Goal: Task Accomplishment & Management: Manage account settings

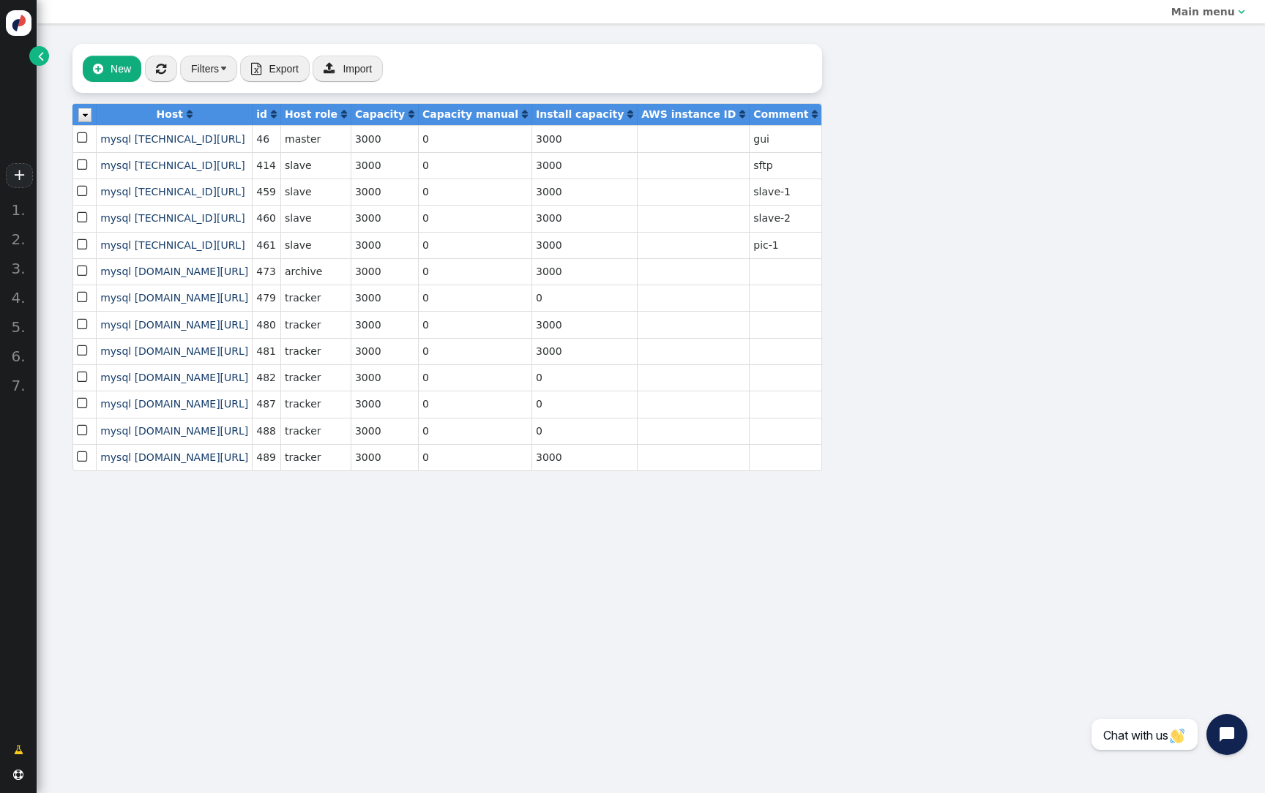
click at [40, 64] on link "" at bounding box center [39, 56] width 20 height 20
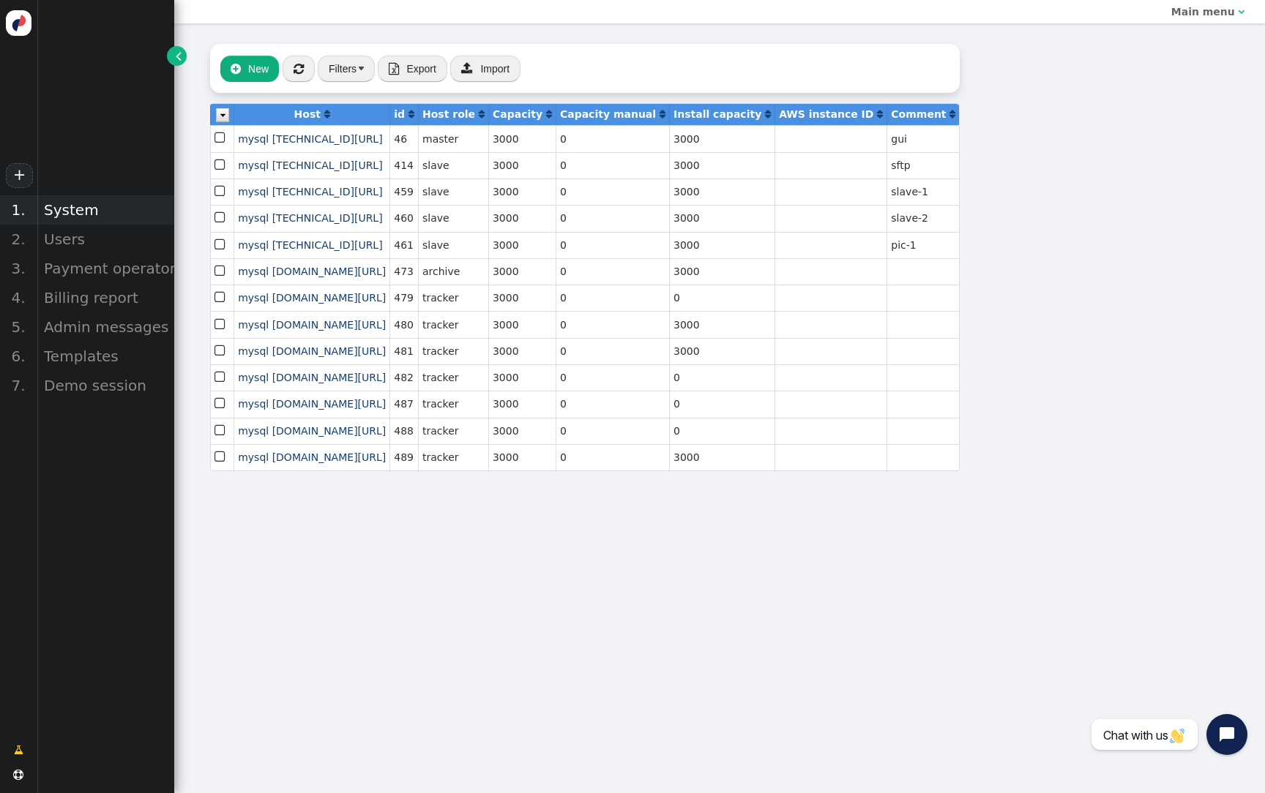
click at [72, 219] on div "System" at bounding box center [106, 209] width 138 height 29
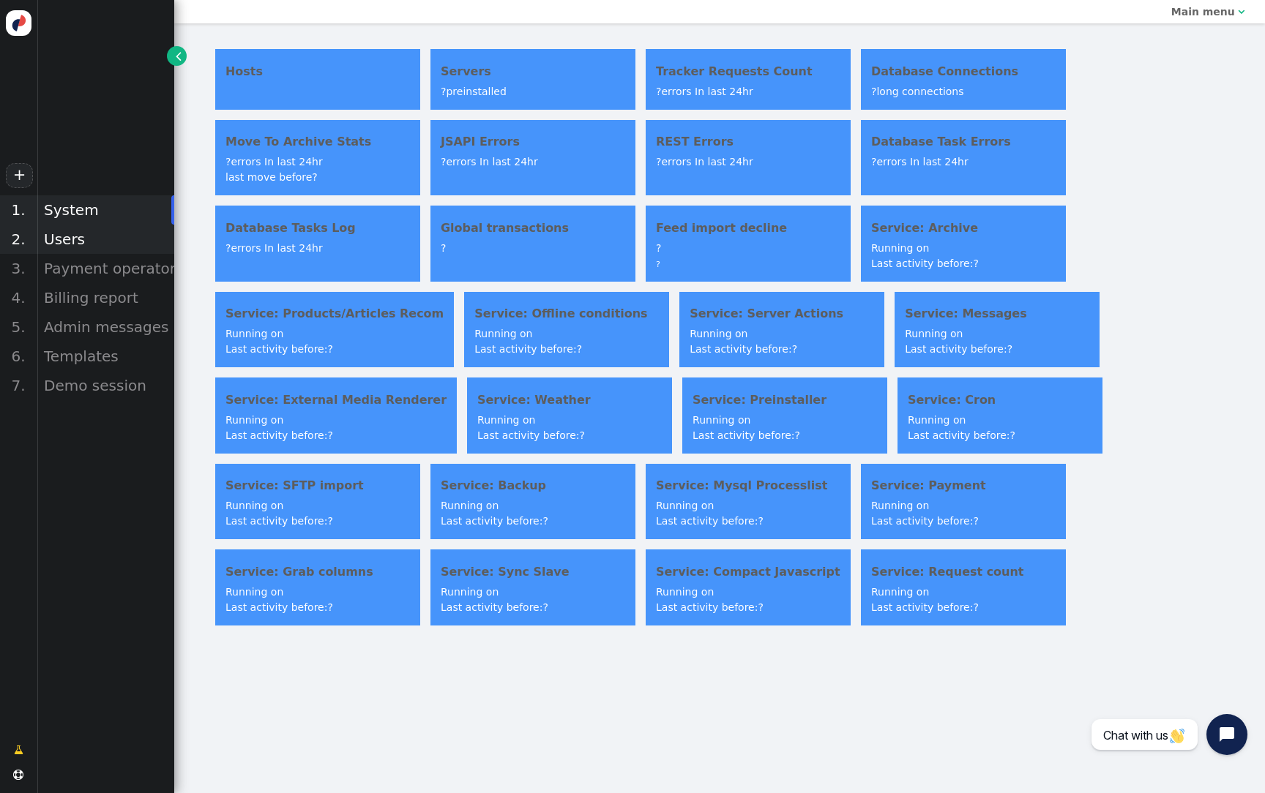
click at [75, 239] on div "Users" at bounding box center [106, 239] width 138 height 29
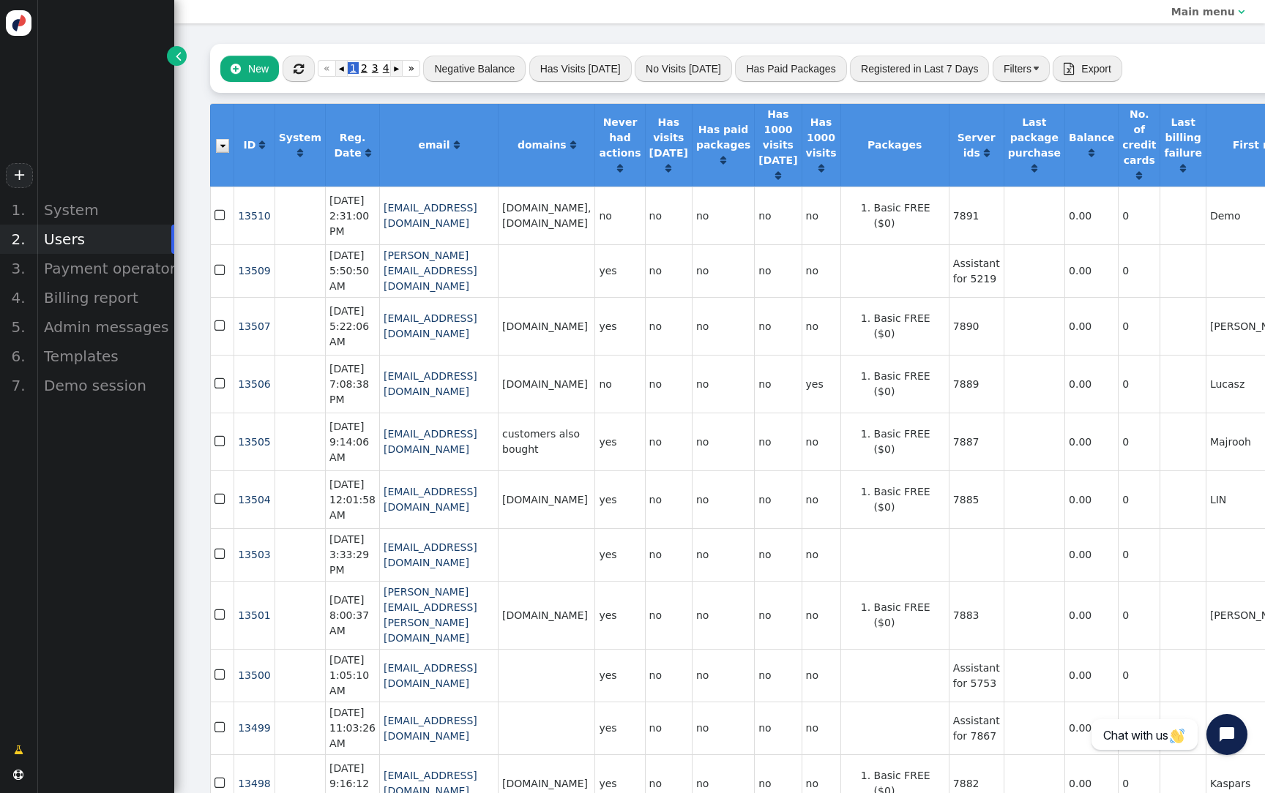
click at [1020, 73] on button "Filters" at bounding box center [1021, 69] width 57 height 26
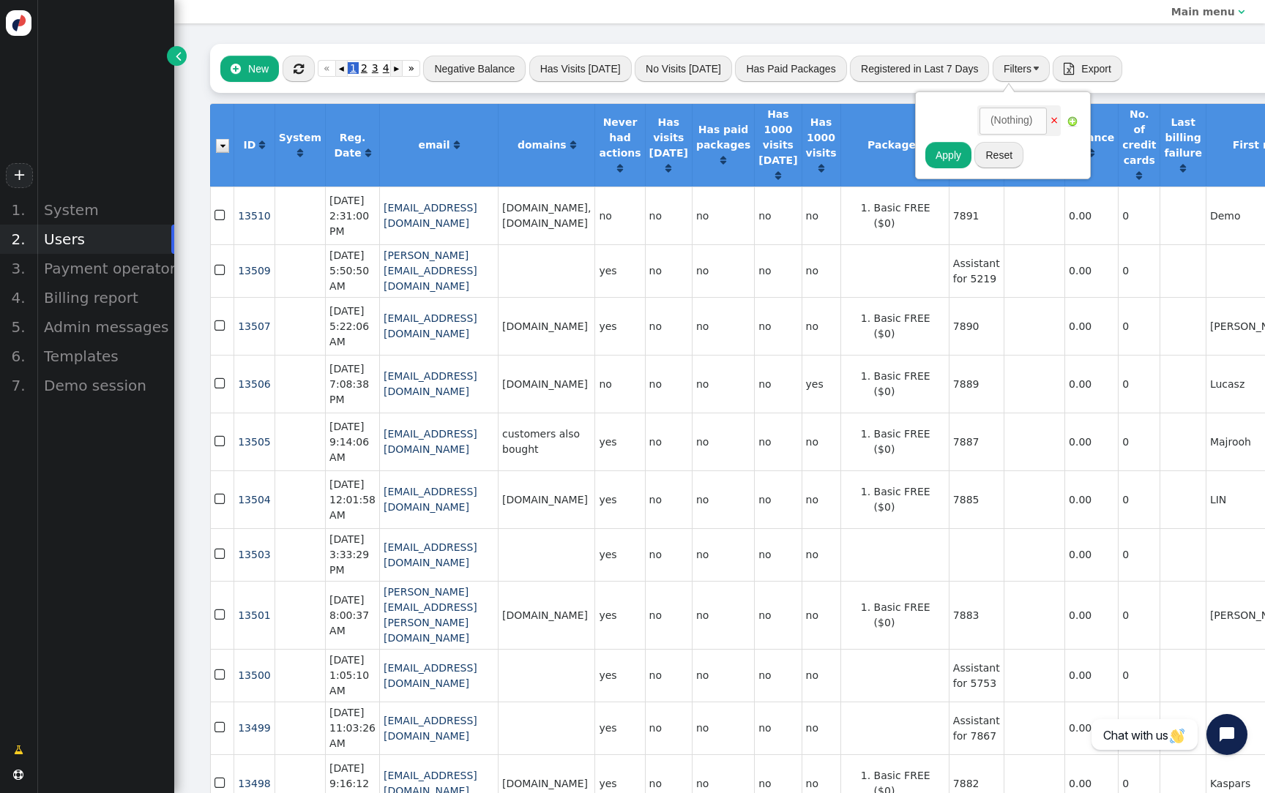
click at [1020, 65] on button "Filters" at bounding box center [1021, 69] width 57 height 26
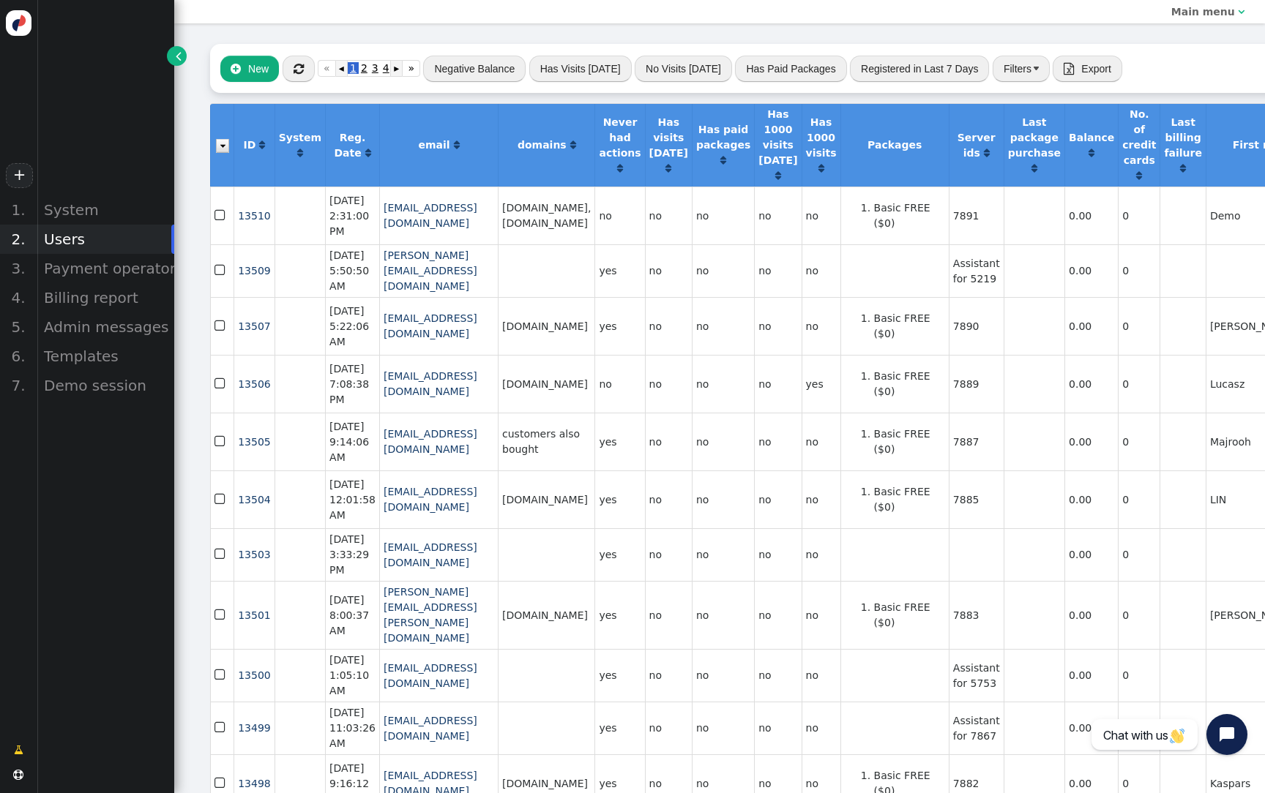
click at [1020, 65] on button "Filters" at bounding box center [1021, 69] width 57 height 26
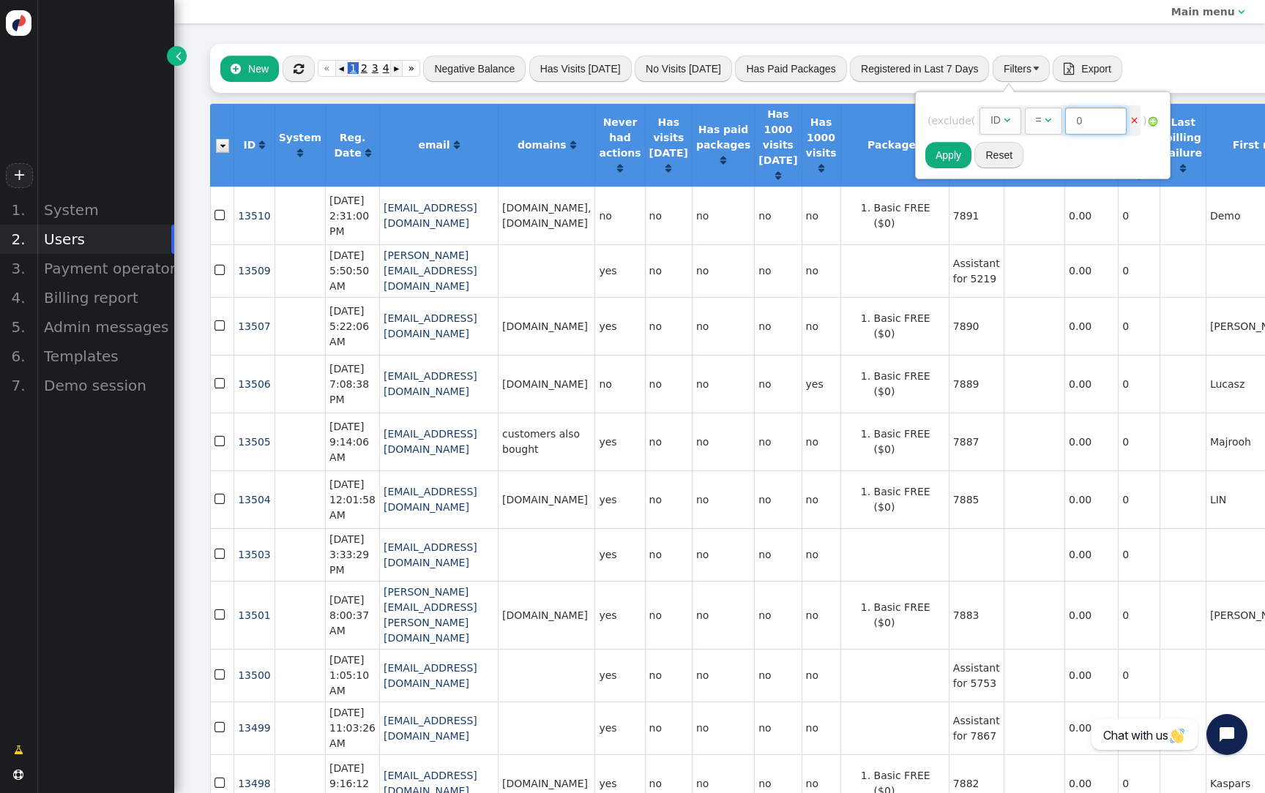
drag, startPoint x: 1103, startPoint y: 125, endPoint x: 1056, endPoint y: 125, distance: 46.8
click at [1056, 125] on div "=  0" at bounding box center [1077, 118] width 105 height 15
paste input "7549"
type input "7549"
click at [72, 205] on div "System" at bounding box center [106, 209] width 138 height 29
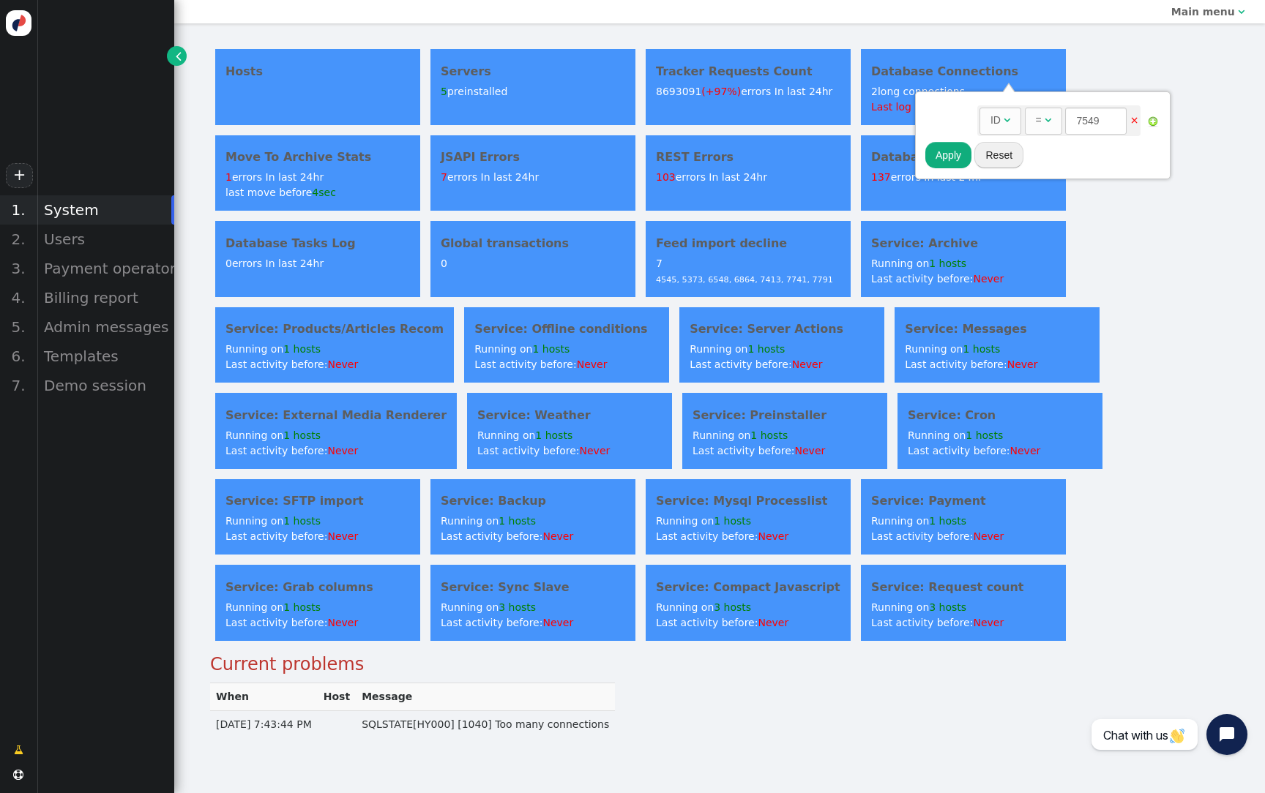
click at [447, 40] on div "Hosts Servers 5 preinstalled Tracker Requests Count 8693091 (+97%) errors In la…" at bounding box center [719, 391] width 1091 height 736
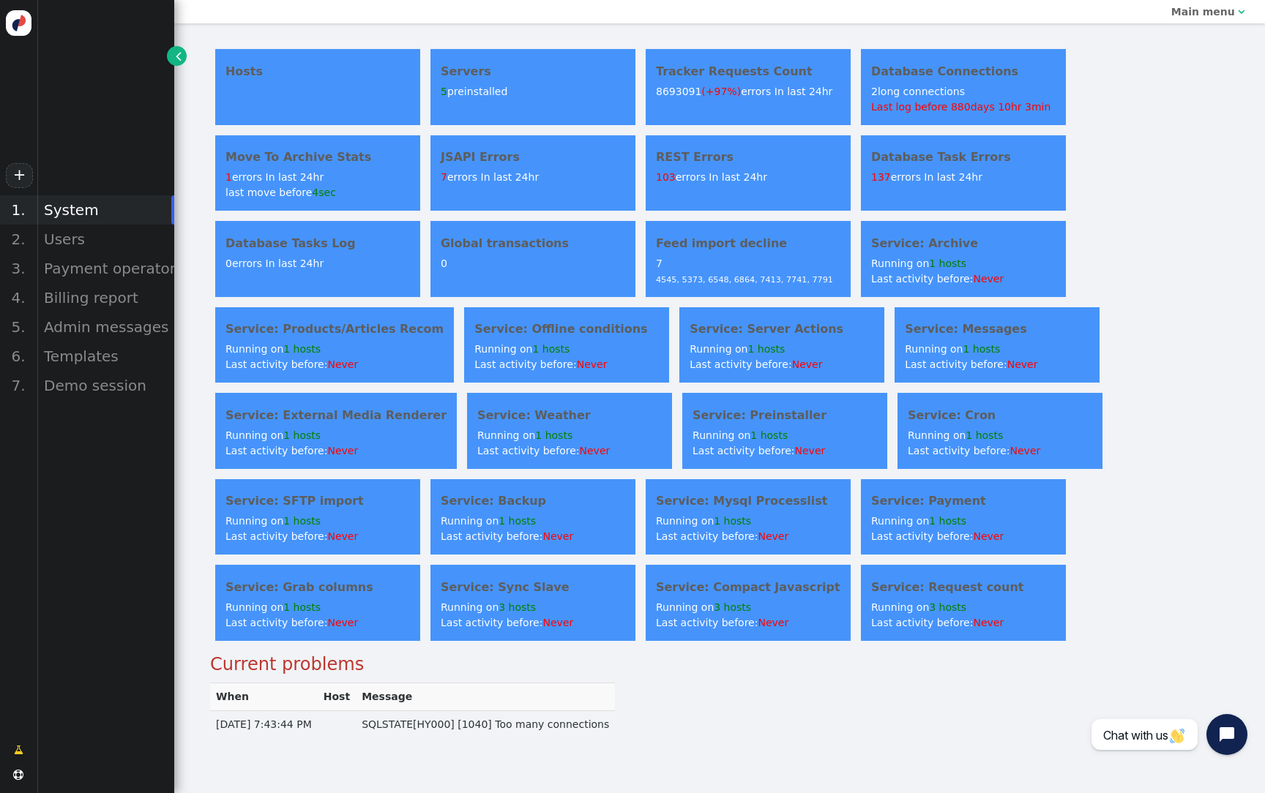
click at [485, 76] on h4 "Servers" at bounding box center [533, 72] width 184 height 18
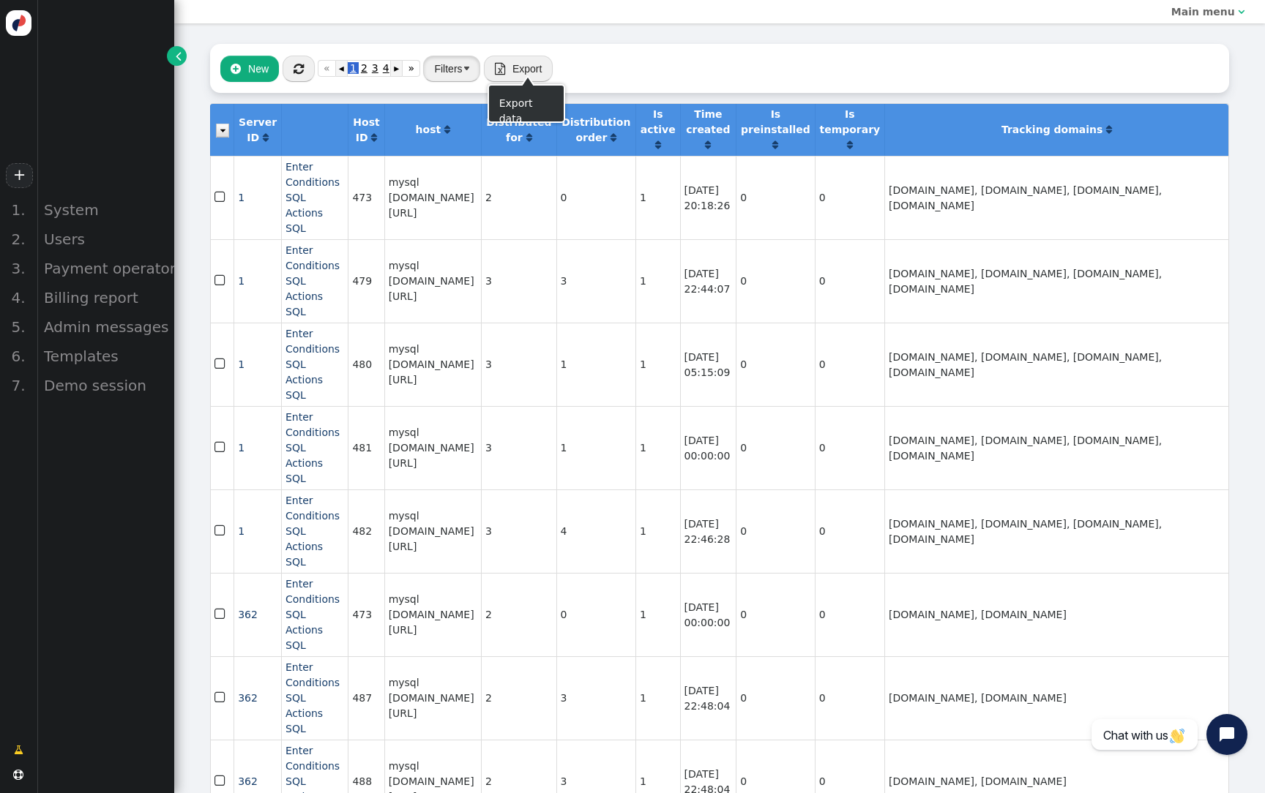
click at [457, 63] on button "Filters" at bounding box center [451, 69] width 57 height 26
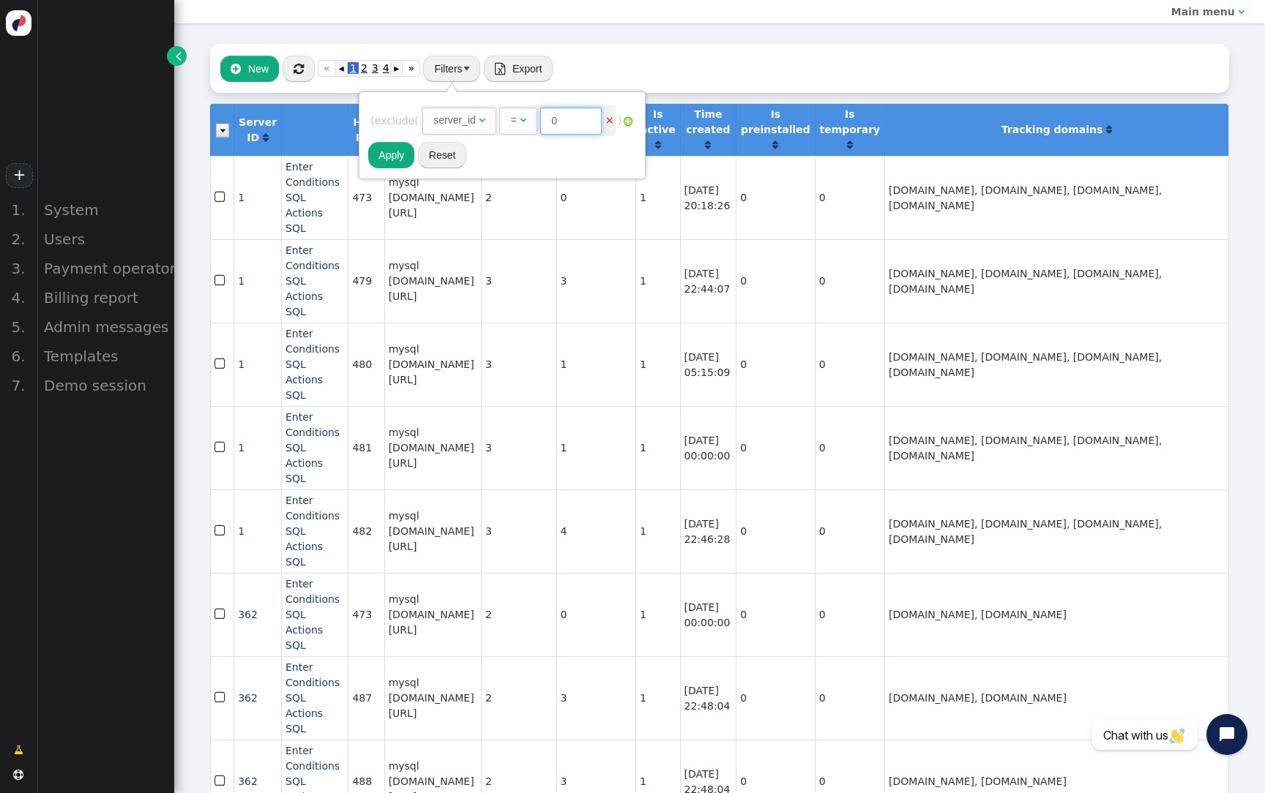
click at [565, 117] on input "0" at bounding box center [570, 121] width 61 height 26
paste input "7549"
type input "7549"
click at [400, 157] on button "Apply" at bounding box center [391, 155] width 46 height 26
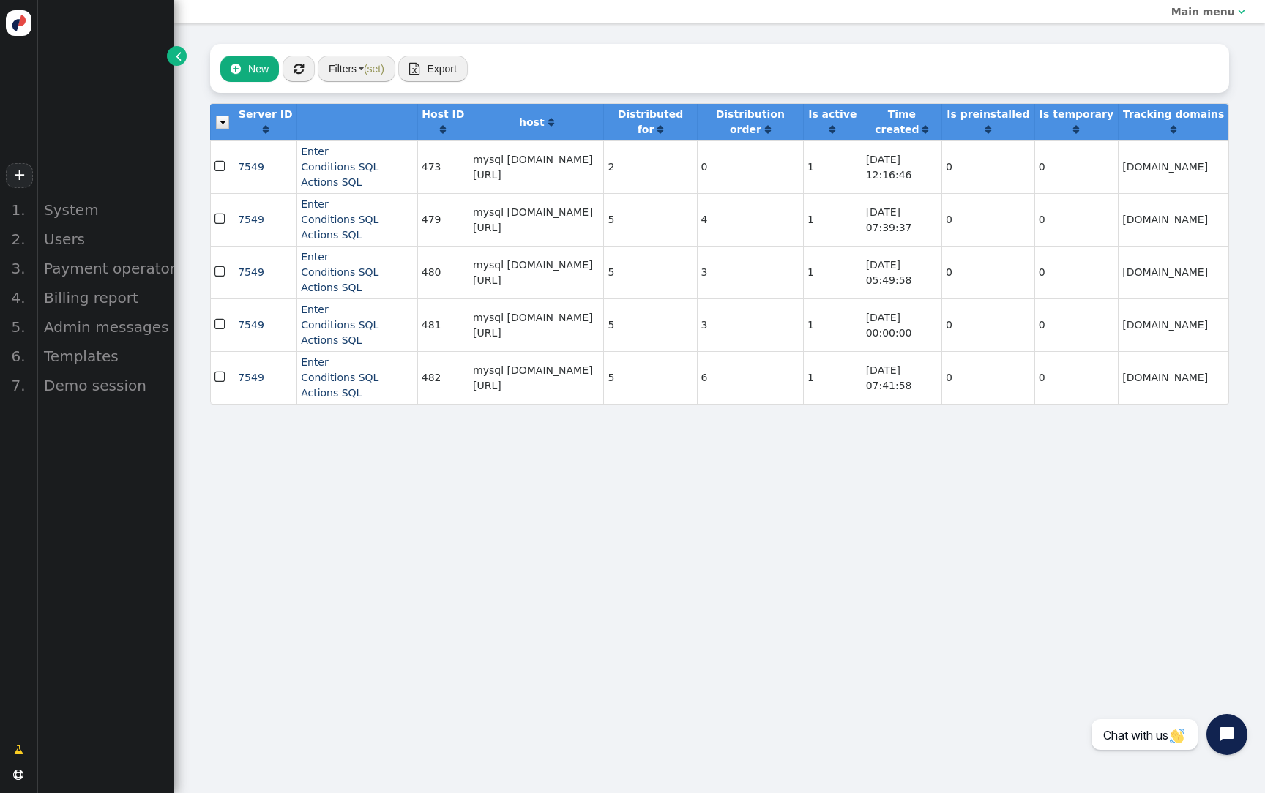
drag, startPoint x: 594, startPoint y: 250, endPoint x: 556, endPoint y: 296, distance: 60.4
click at [556, 296] on tbody "Server ID  Host ID  host  Distributed for  Distribution order  Is active …" at bounding box center [719, 254] width 1018 height 300
click at [556, 296] on td "mysql tr-02.c3a8ku6eogzo.eu-west-1.rds.amazonaws.com/tracker" at bounding box center [535, 272] width 135 height 53
drag, startPoint x: 601, startPoint y: 303, endPoint x: 528, endPoint y: 296, distance: 72.8
click at [528, 296] on td "mysql tr-02.c3a8ku6eogzo.eu-west-1.rds.amazonaws.com/tracker" at bounding box center [535, 272] width 135 height 53
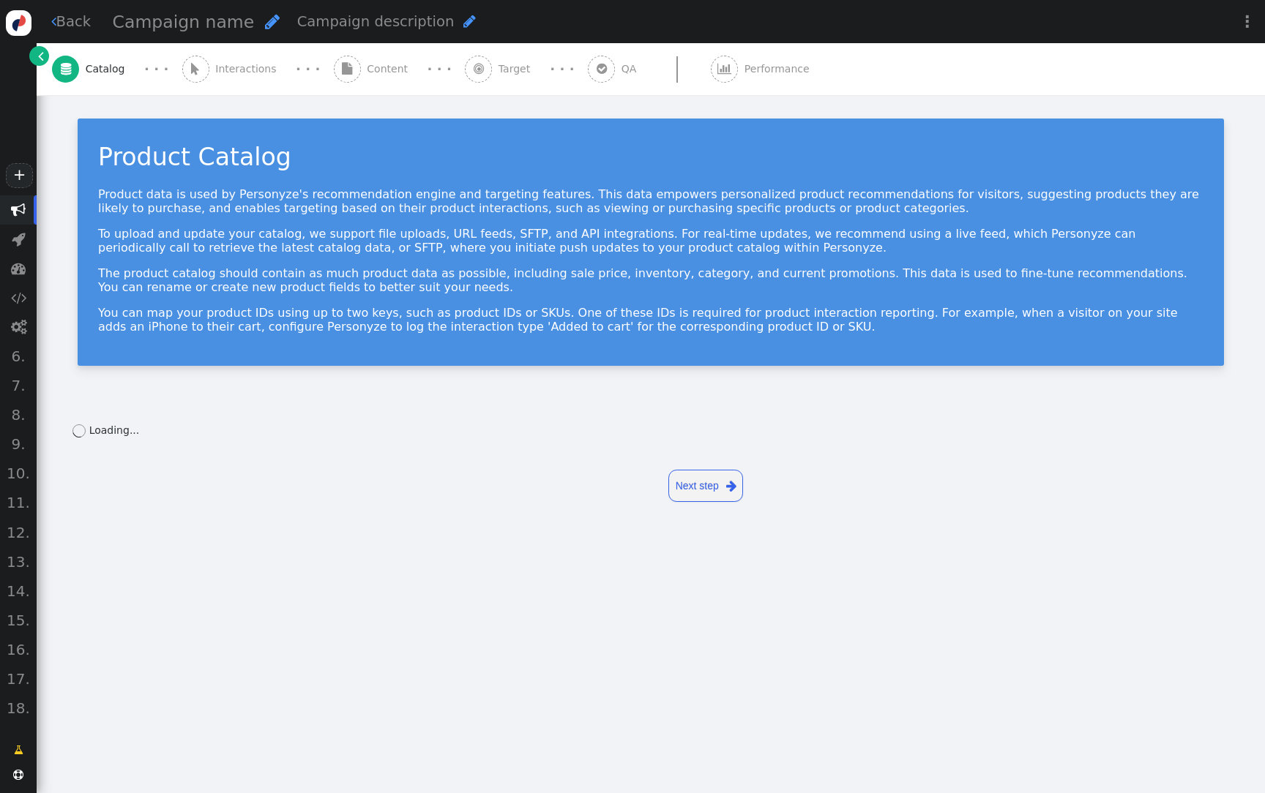
click at [37, 66] on link "" at bounding box center [39, 56] width 20 height 20
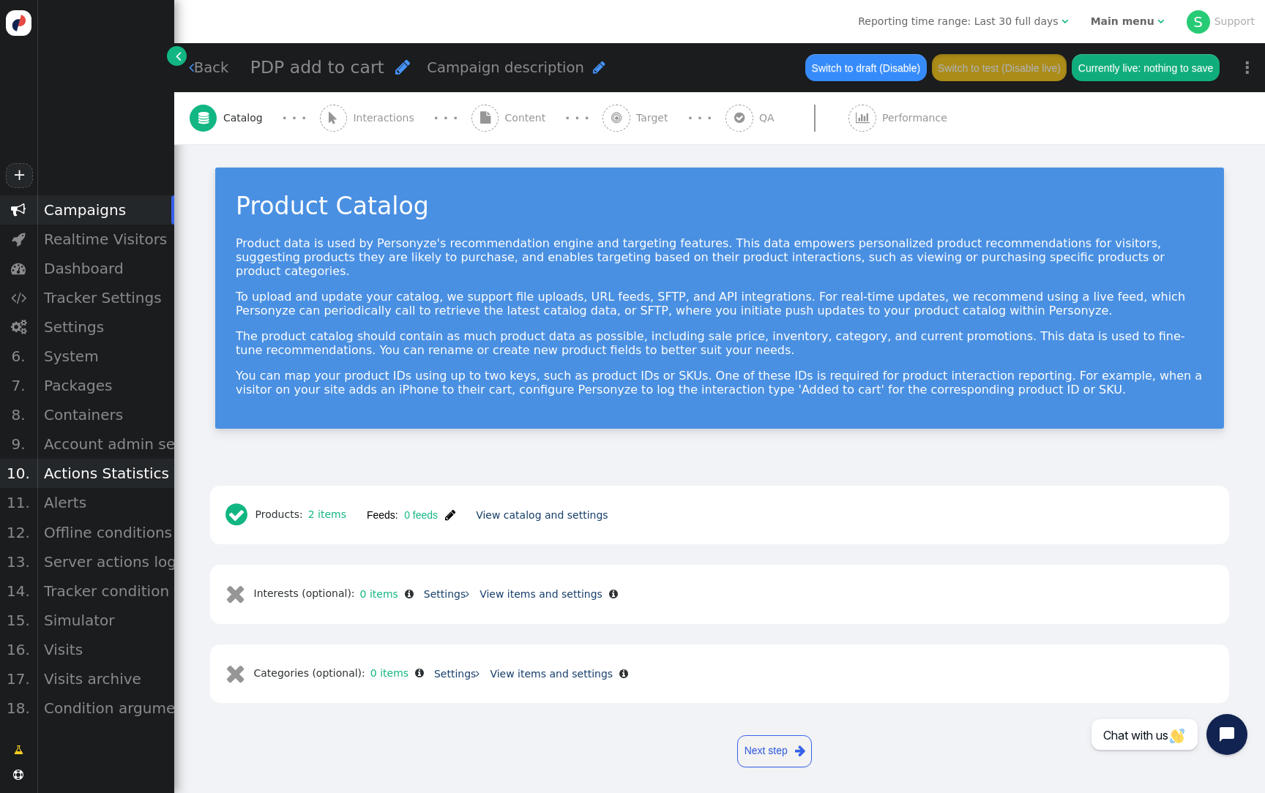
click at [131, 476] on div "Actions Statistics" at bounding box center [106, 473] width 138 height 29
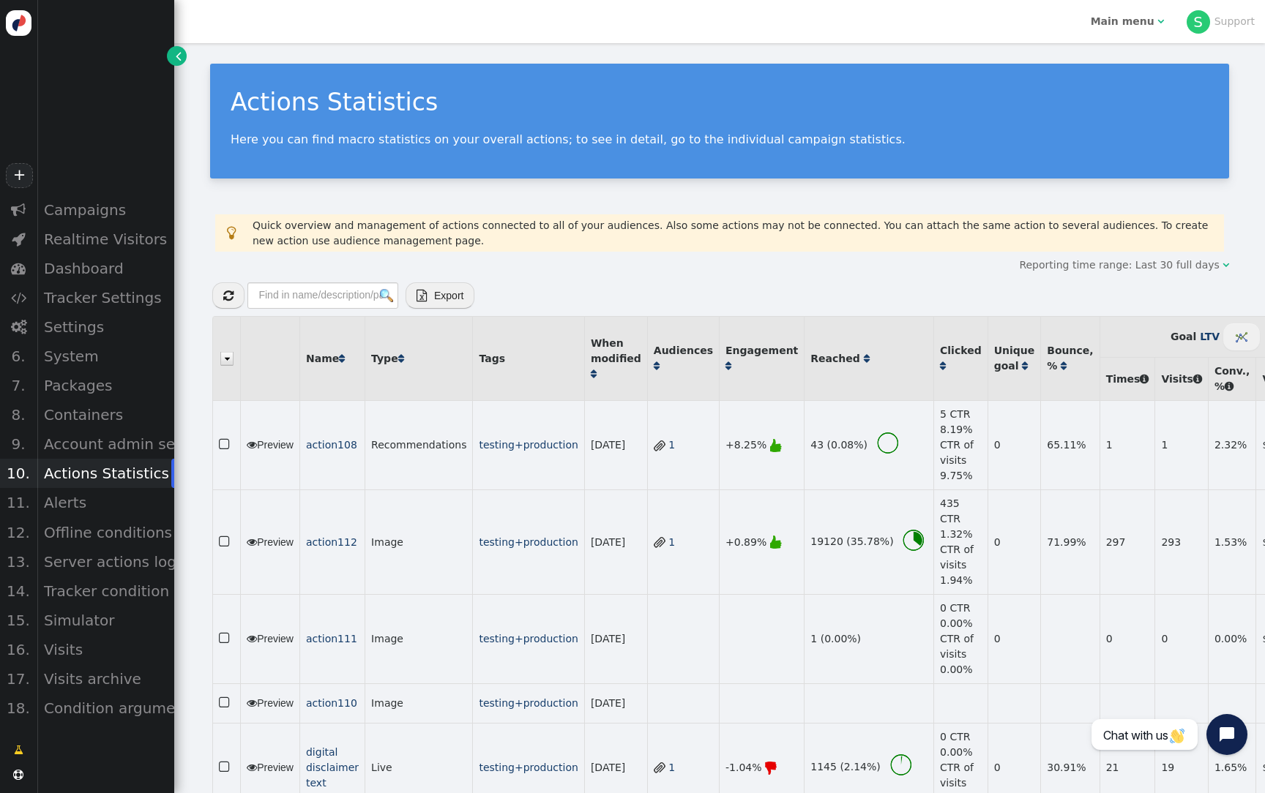
click at [99, 203] on div "Campaigns" at bounding box center [106, 209] width 138 height 29
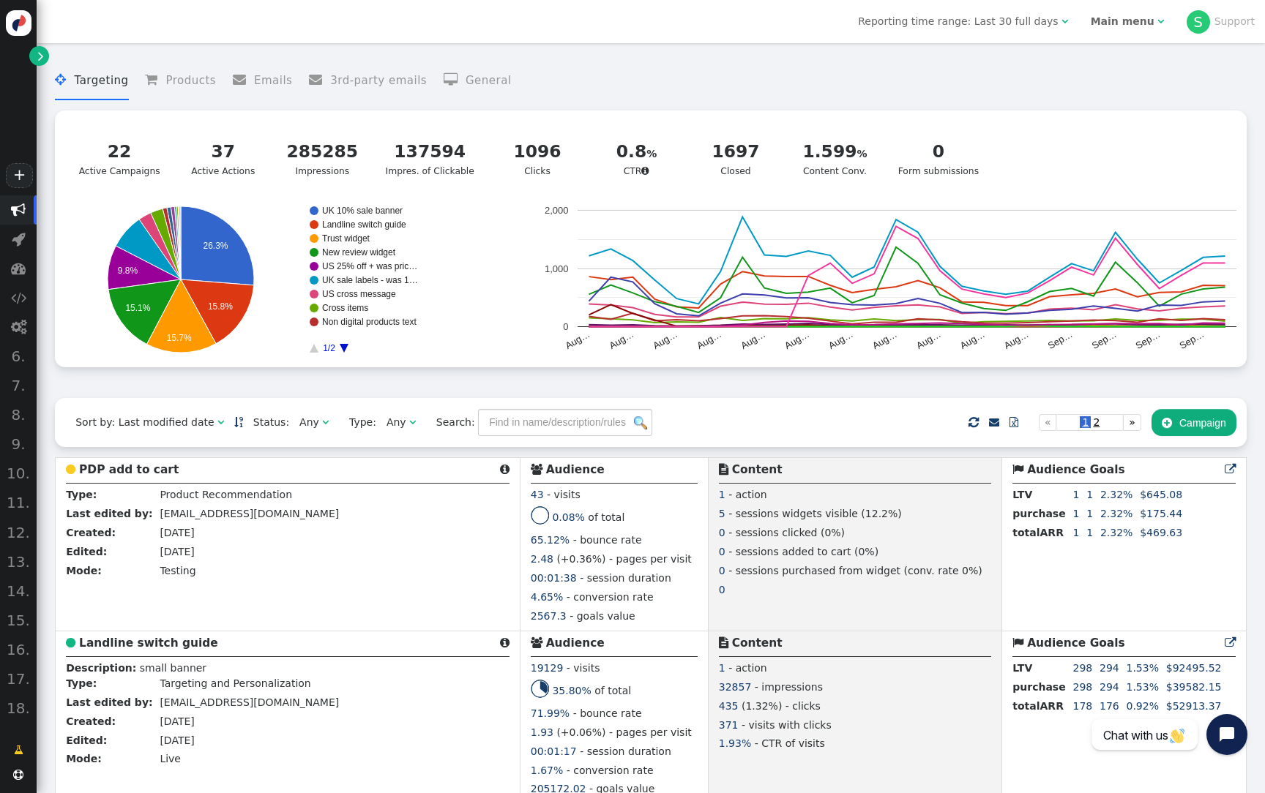
click at [1135, 16] on b "Main menu" at bounding box center [1123, 21] width 64 height 12
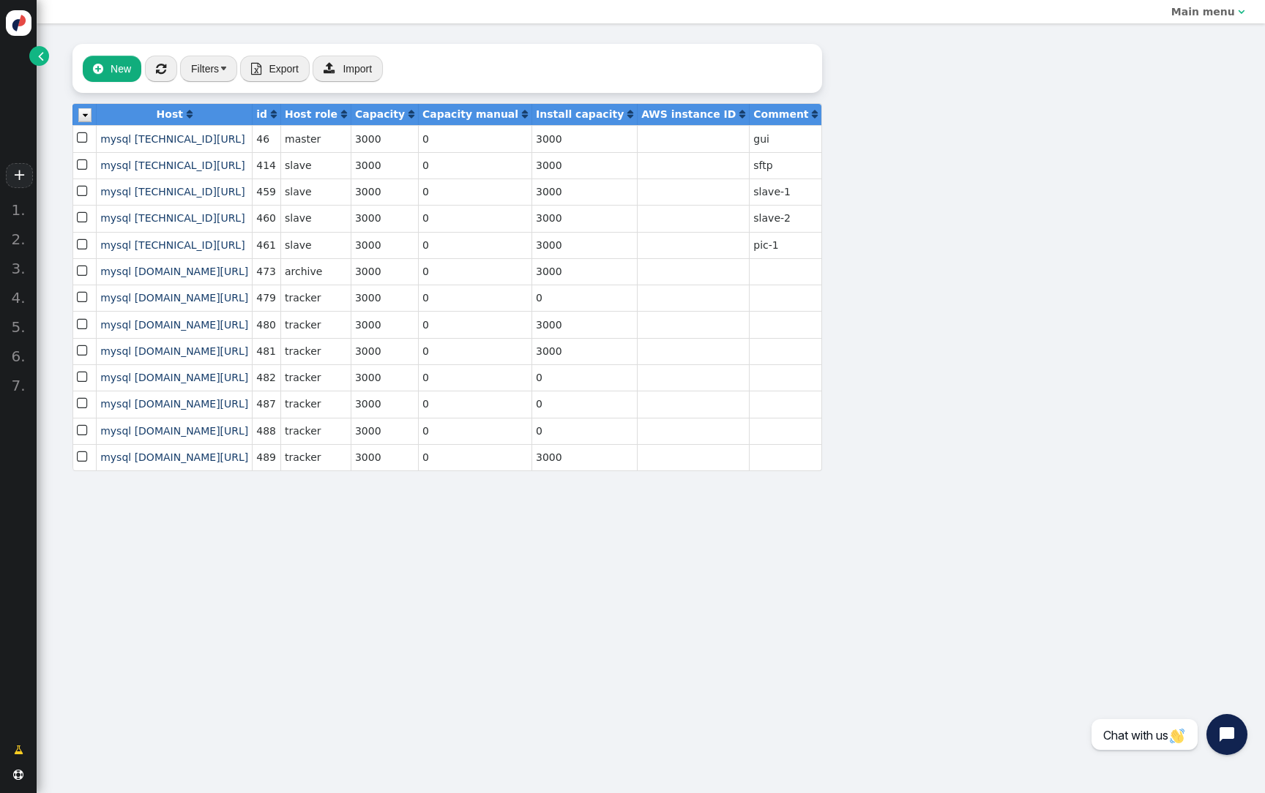
click at [43, 56] on link "" at bounding box center [39, 56] width 20 height 20
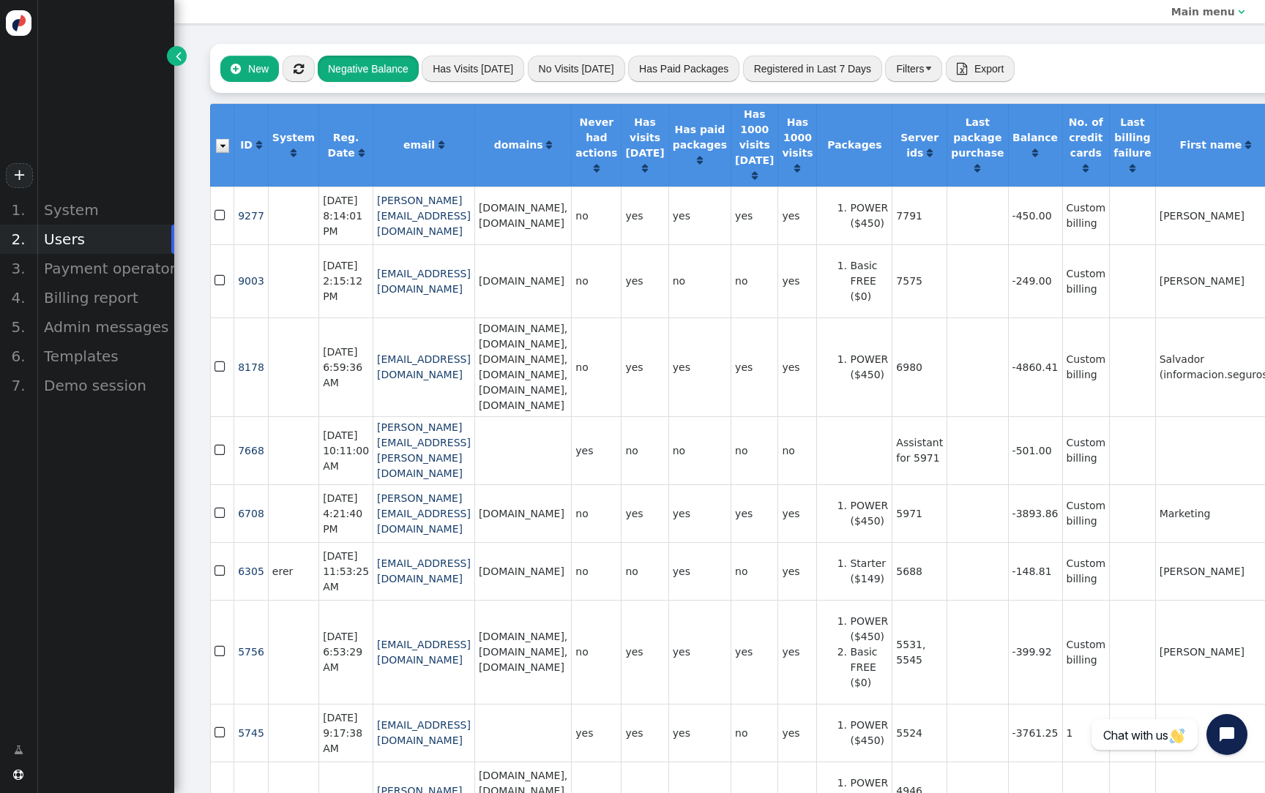
click at [386, 54] on div " New  « ◂ 1 ▸ » Negative Balance Has Visits Today No Visits Today Has Paid Pa…" at bounding box center [916, 68] width 1412 height 49
click at [343, 65] on button "Negative Balance" at bounding box center [368, 69] width 101 height 26
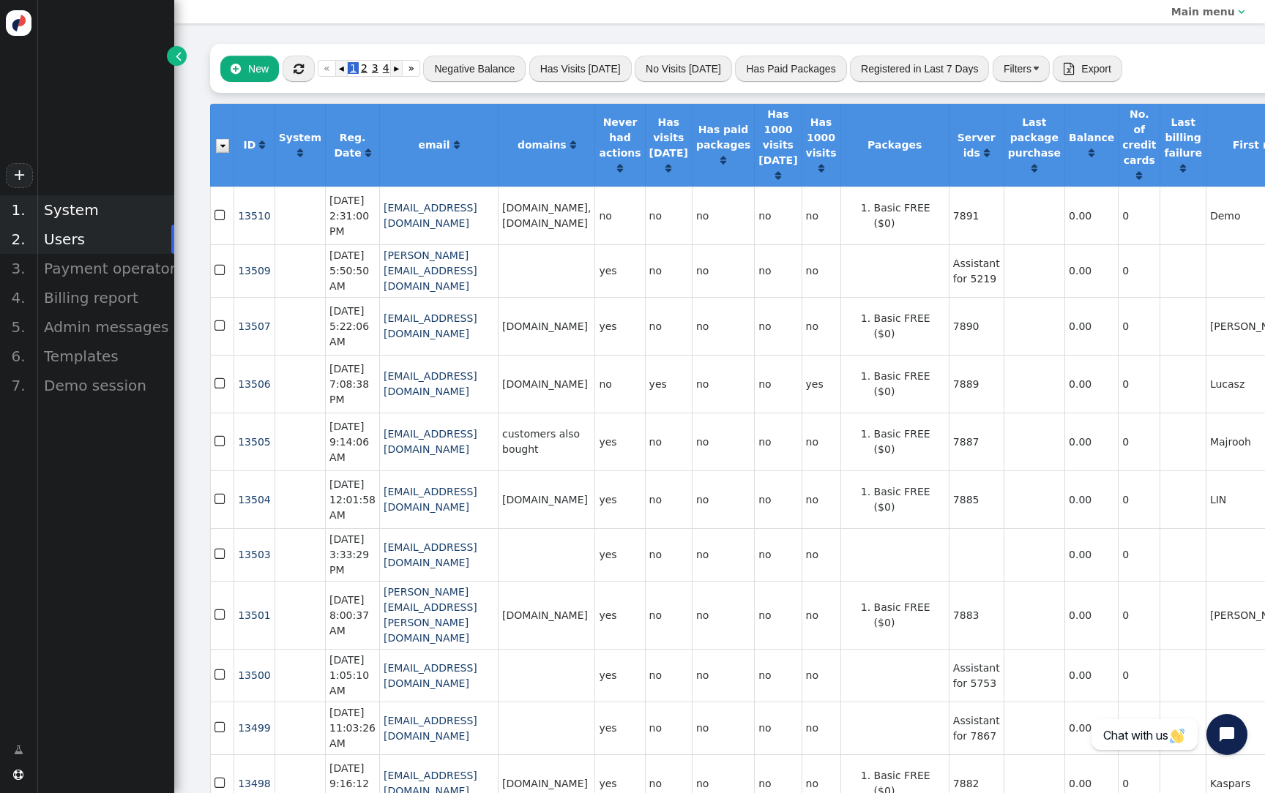
click at [94, 206] on div "System" at bounding box center [106, 209] width 138 height 29
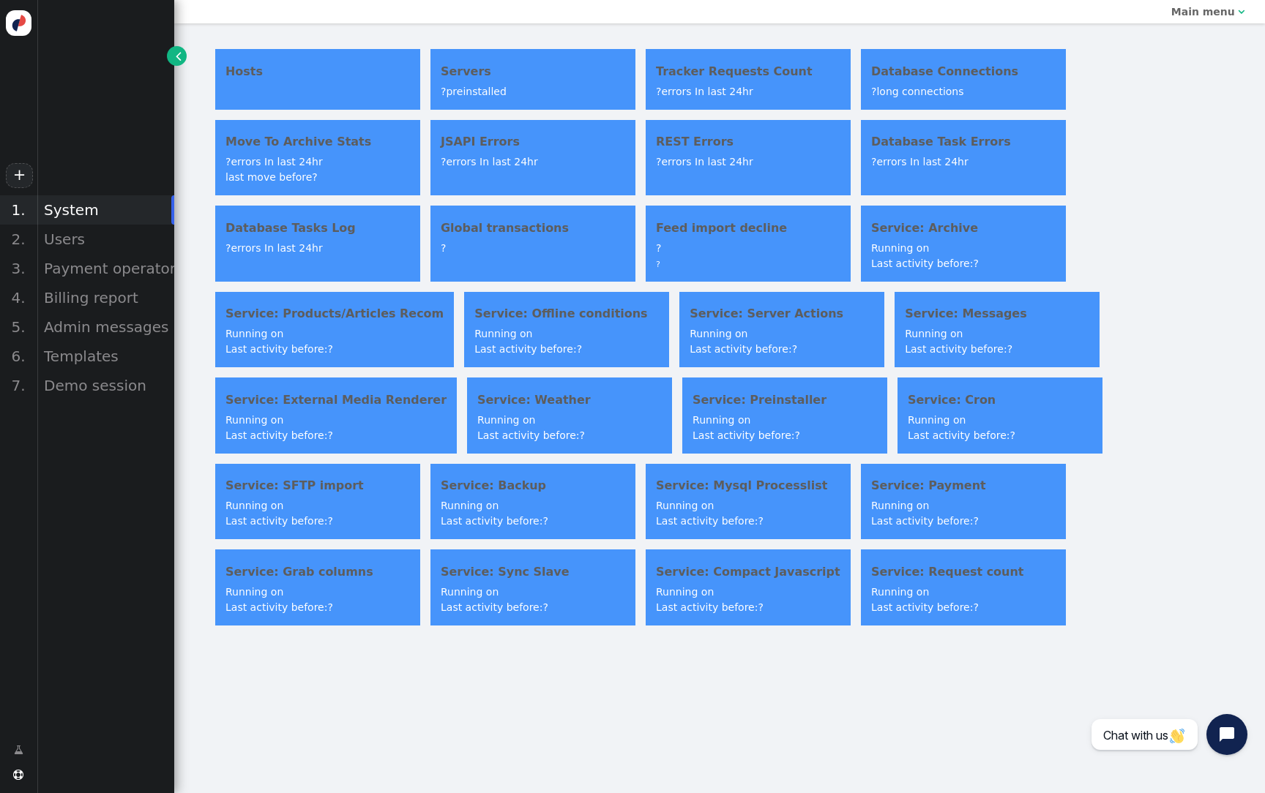
click at [553, 64] on h4 "Servers" at bounding box center [533, 72] width 184 height 18
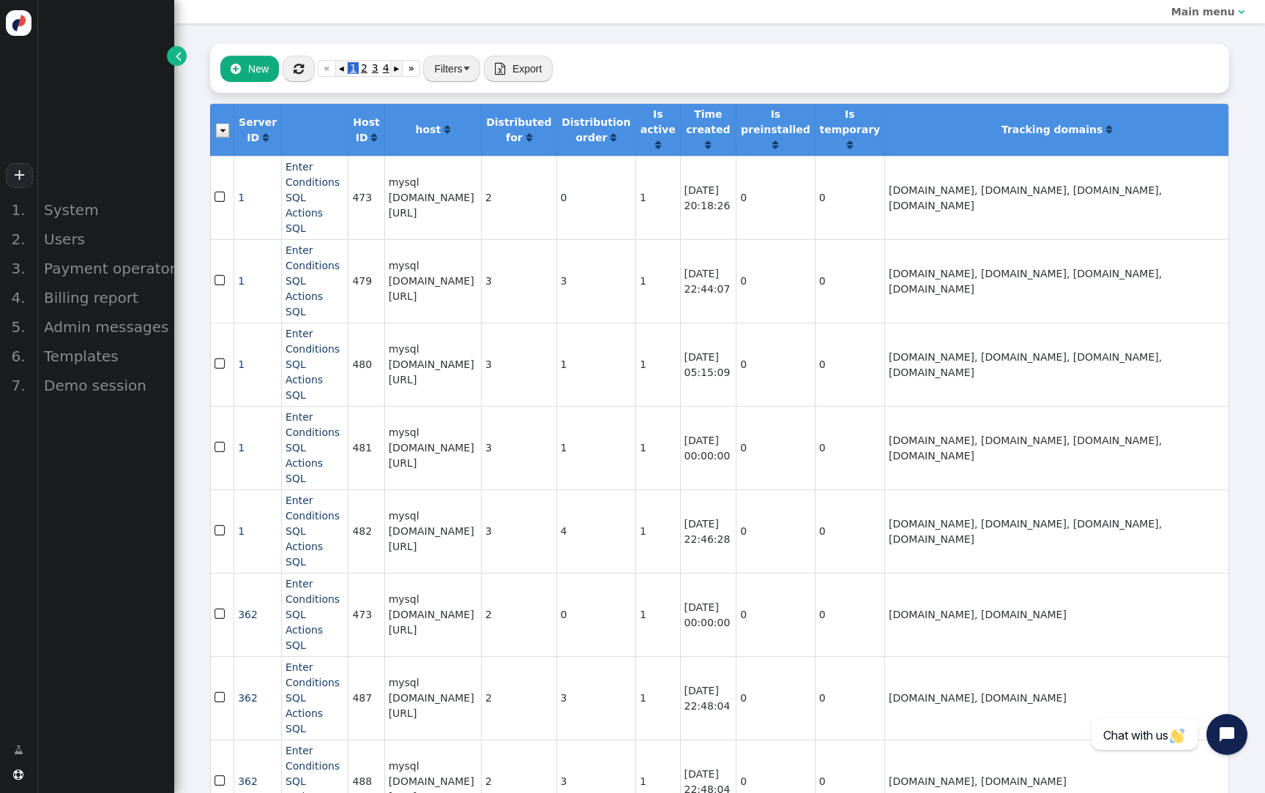
click at [460, 67] on button "Filters" at bounding box center [451, 69] width 57 height 26
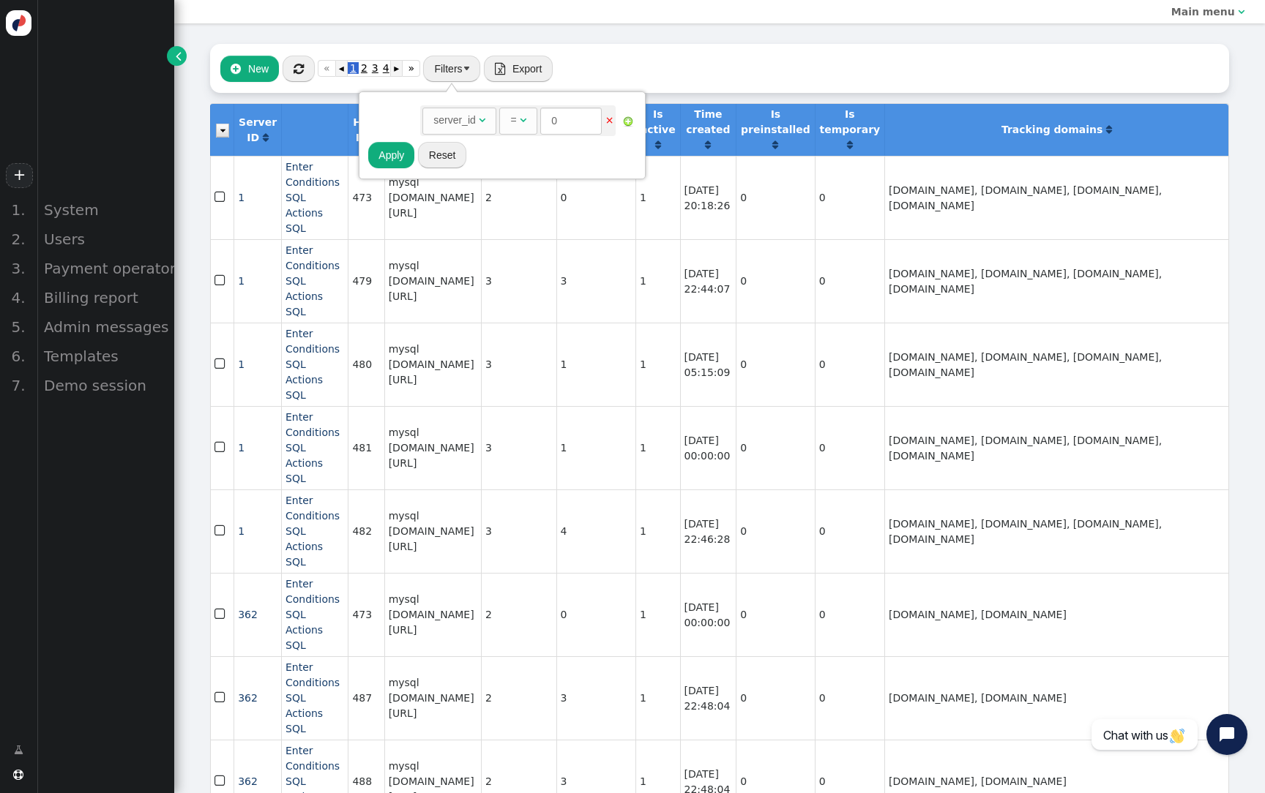
click at [648, 64] on div " New  « ◂ 1 2 3 4 5 ▸ » Filters  Export  Import" at bounding box center [719, 68] width 1019 height 49
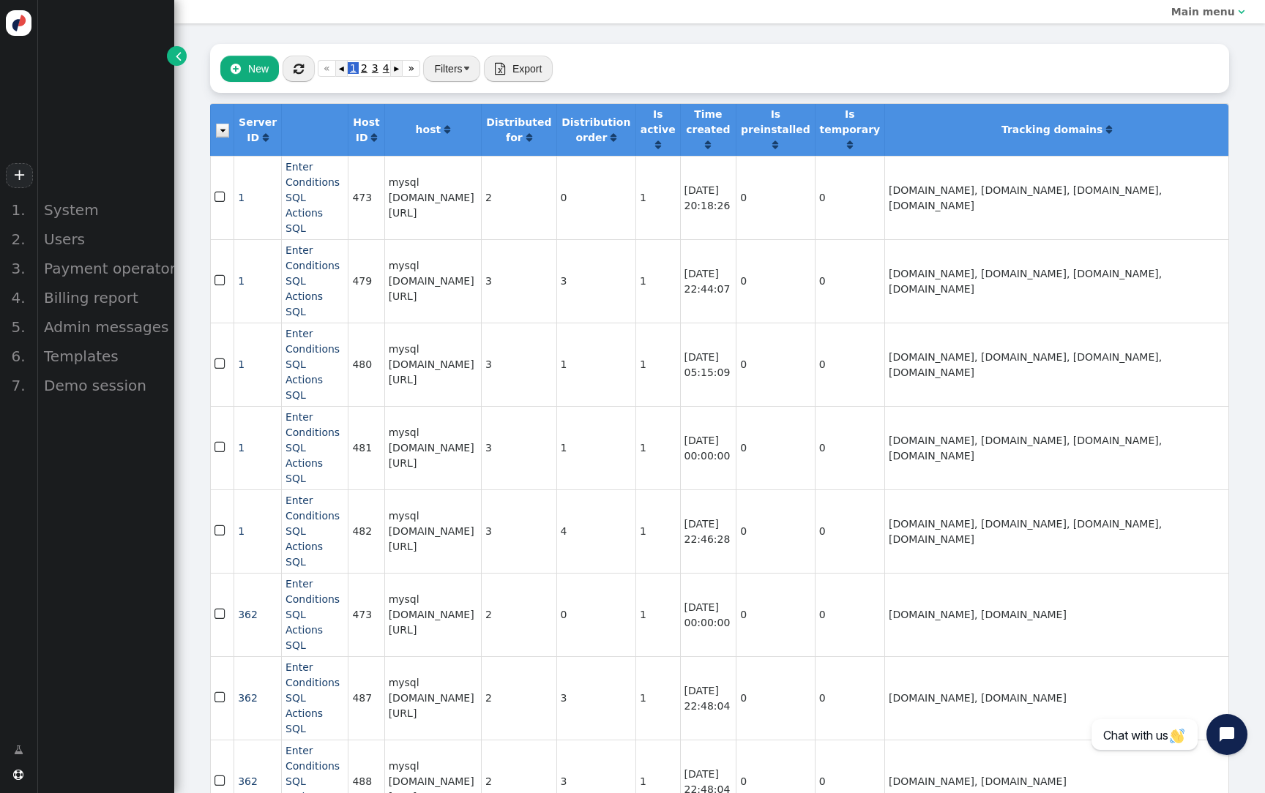
click at [471, 81] on button "Filters" at bounding box center [451, 69] width 57 height 26
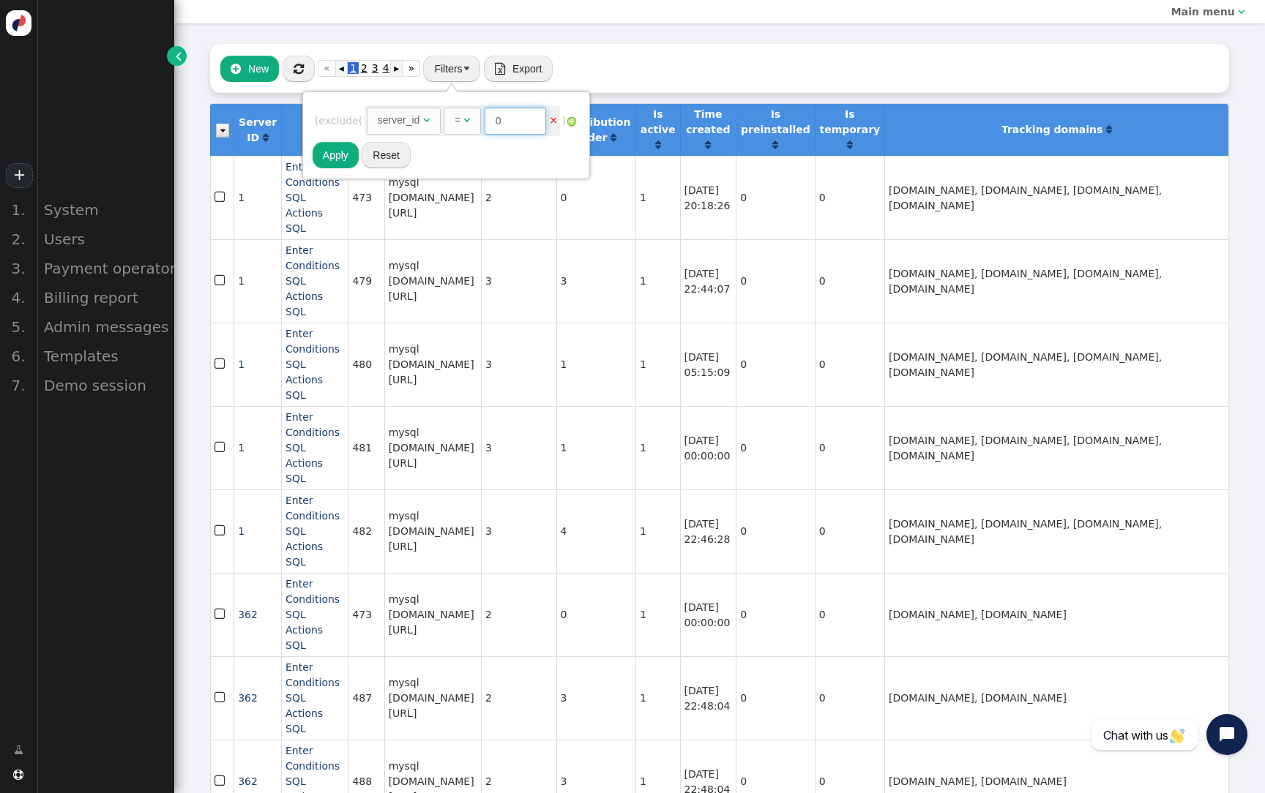
drag, startPoint x: 532, startPoint y: 122, endPoint x: 476, endPoint y: 122, distance: 56.4
click at [476, 122] on div "=  0" at bounding box center [496, 118] width 105 height 15
paste input "7773"
type input "7773"
click at [348, 155] on button "Apply" at bounding box center [336, 155] width 46 height 26
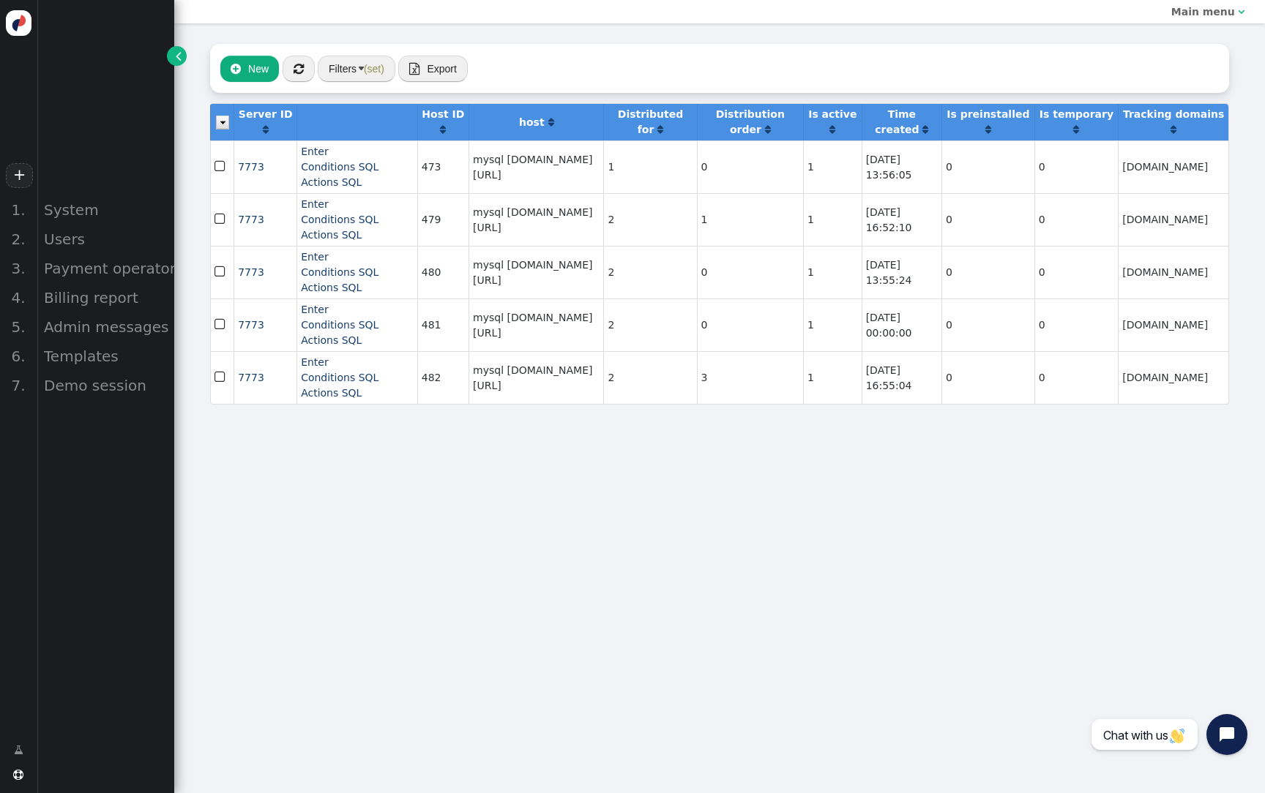
click at [357, 61] on button "Filters (set)" at bounding box center [357, 69] width 78 height 26
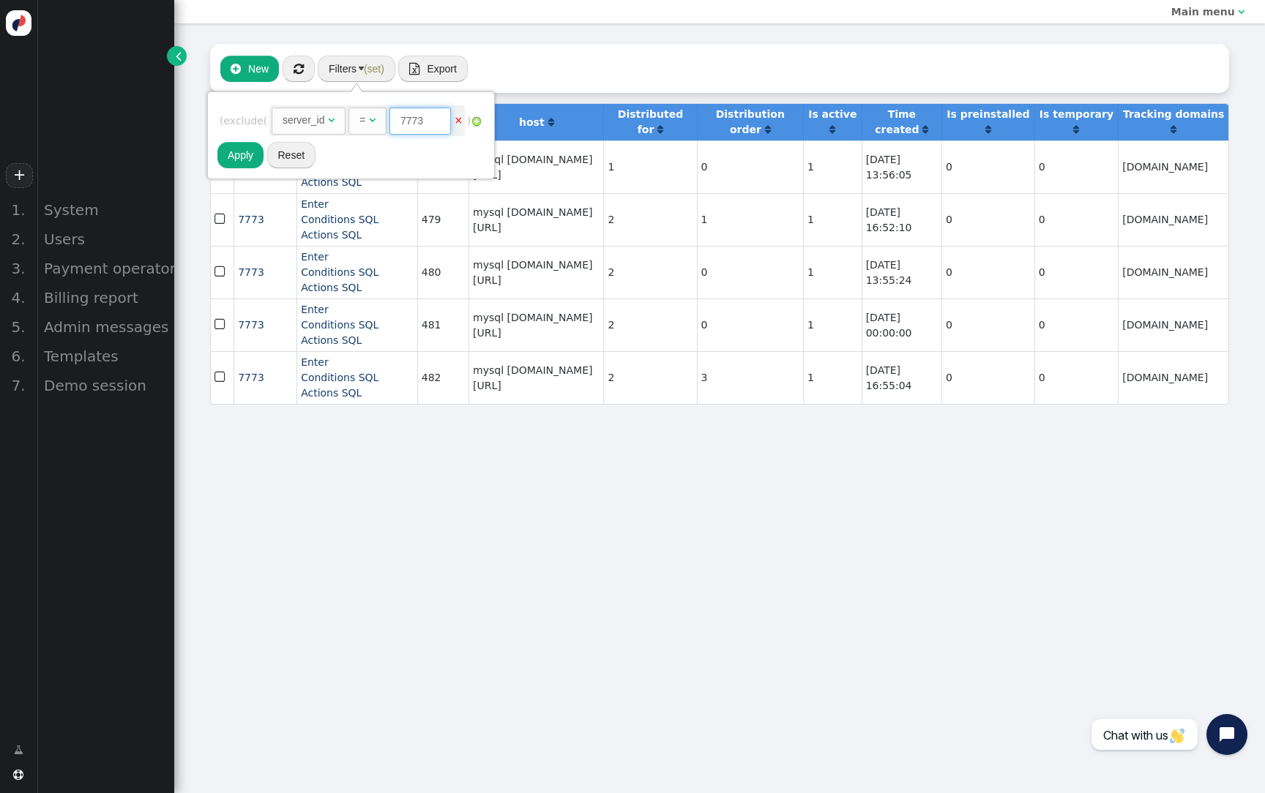
click at [416, 124] on input "7773" at bounding box center [419, 121] width 61 height 26
type input "362"
click at [237, 167] on button "Apply" at bounding box center [240, 155] width 46 height 26
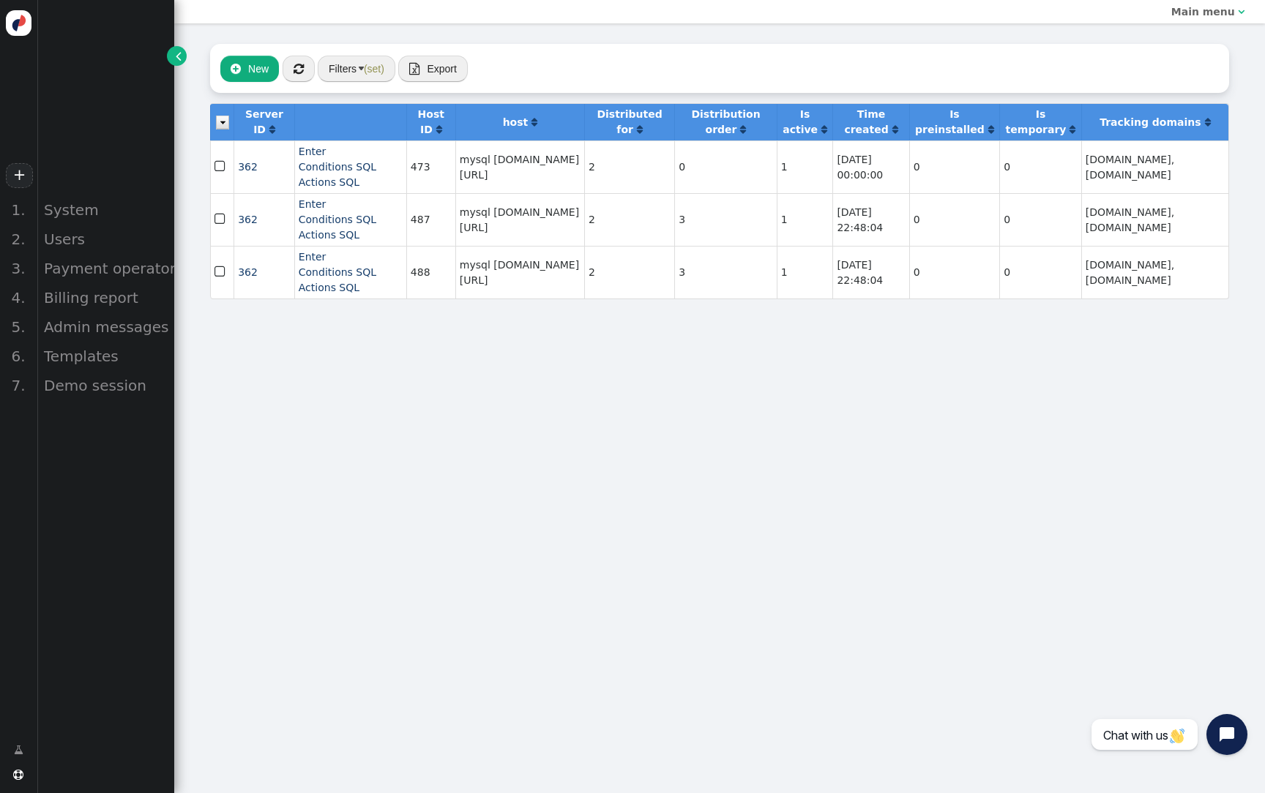
click at [349, 68] on button "Filters (set)" at bounding box center [357, 69] width 78 height 26
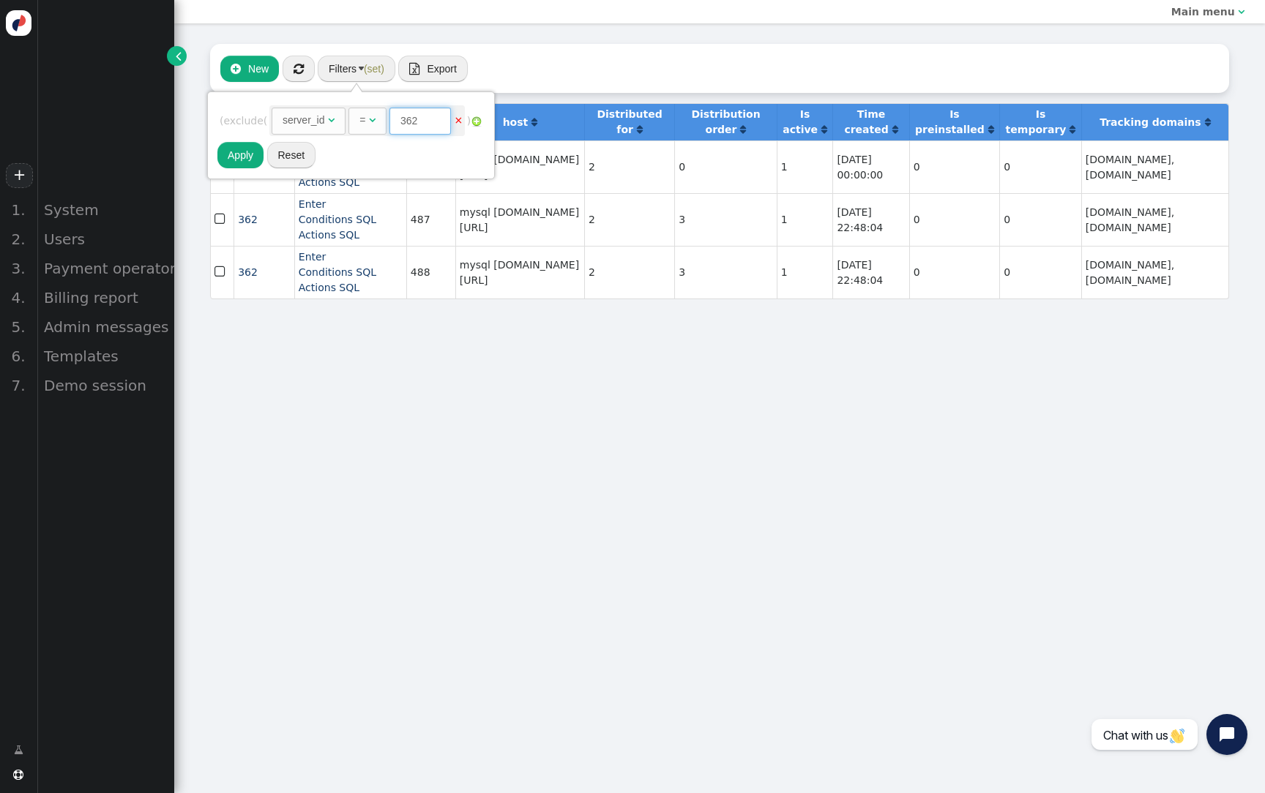
click at [403, 116] on input "362" at bounding box center [419, 121] width 61 height 26
paste input "7773"
type input "7773"
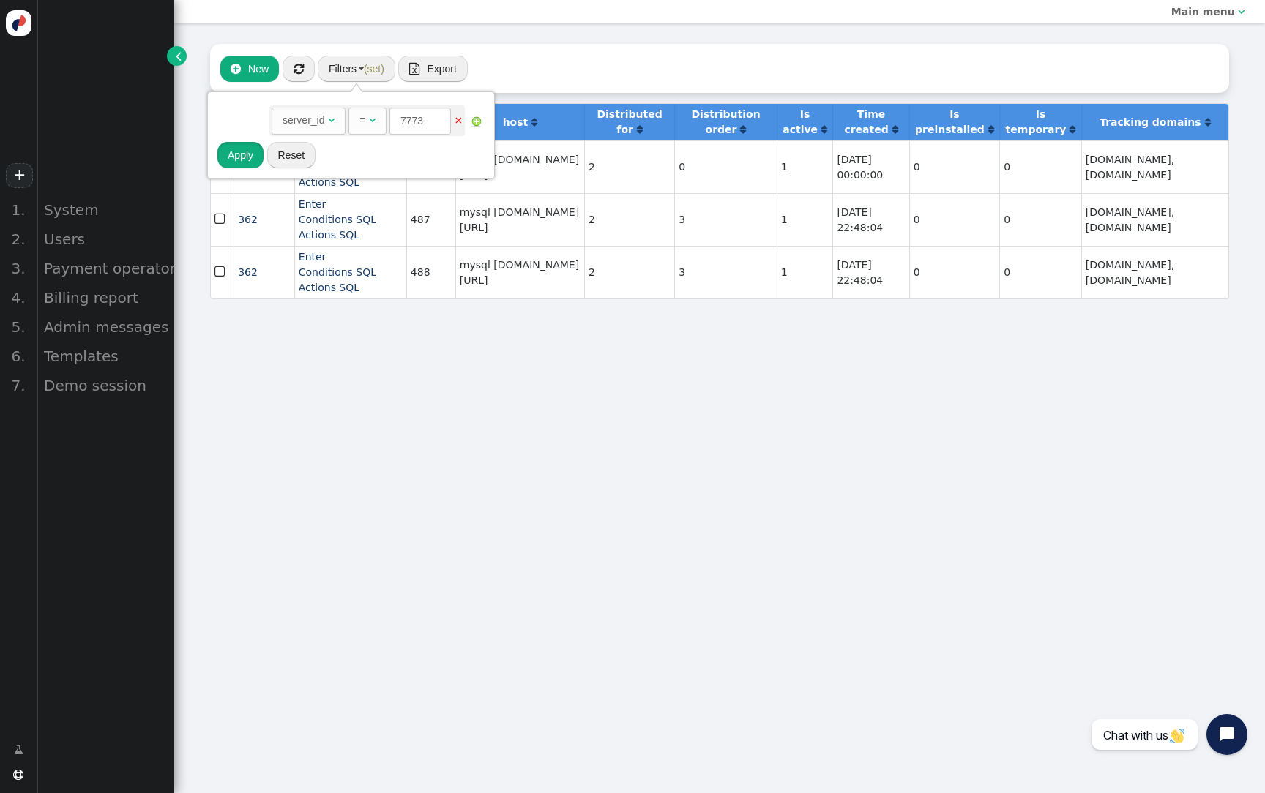
click at [249, 165] on button "Apply" at bounding box center [240, 155] width 46 height 26
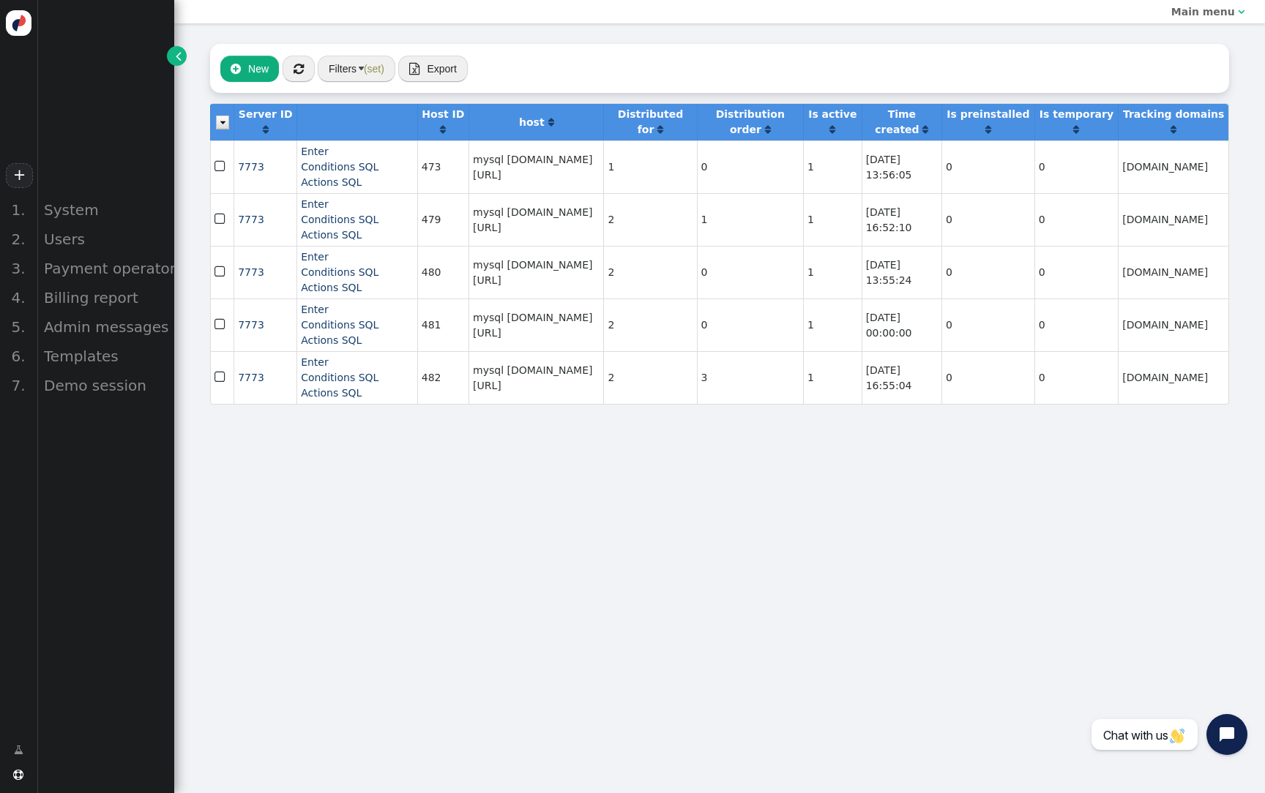
click at [352, 67] on button "Filters (set)" at bounding box center [357, 69] width 78 height 26
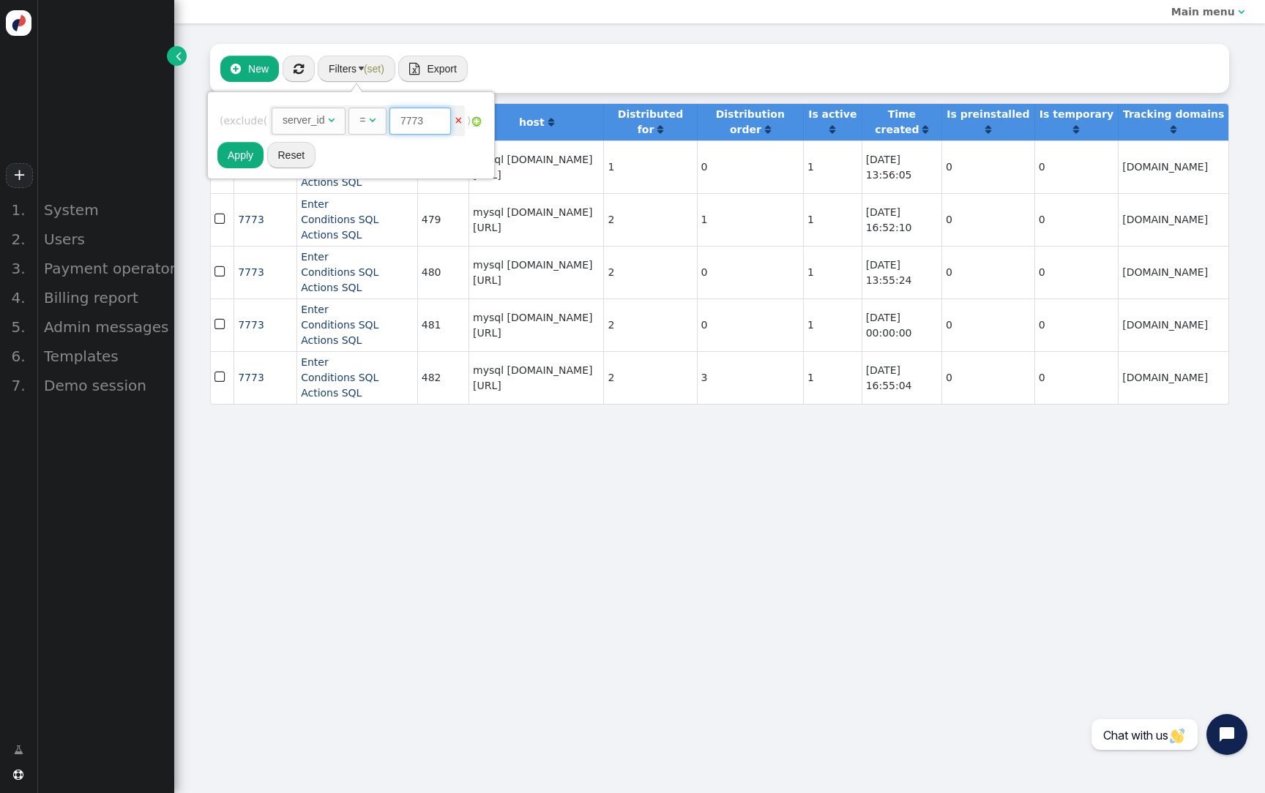
click at [403, 119] on input "7773" at bounding box center [419, 121] width 61 height 26
type input "362"
click at [237, 150] on button "Apply" at bounding box center [240, 155] width 46 height 26
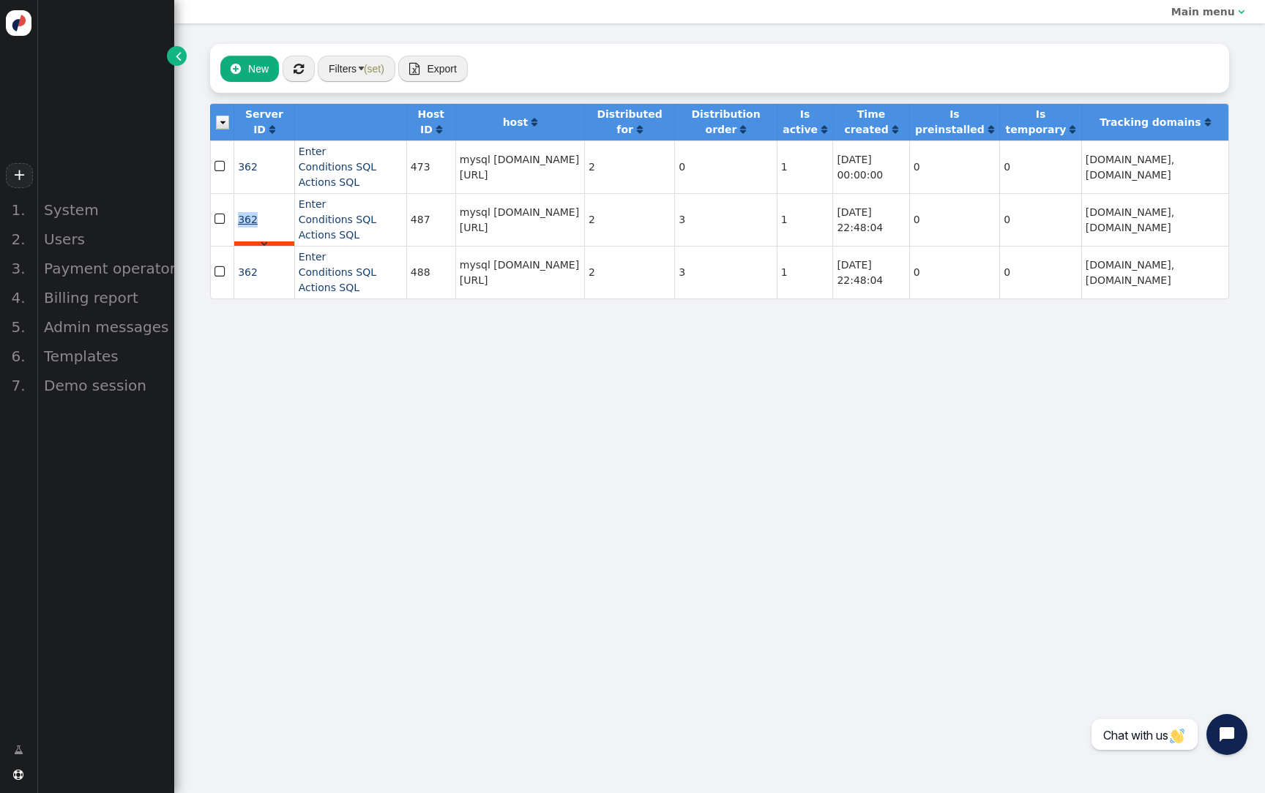
drag, startPoint x: 266, startPoint y: 232, endPoint x: 238, endPoint y: 234, distance: 28.6
click at [238, 234] on td "362 " at bounding box center [264, 219] width 61 height 53
copy span "362"
click at [249, 55] on div " New  « ◂ 1 ▸ » Filters (set)  Export  Import" at bounding box center [719, 68] width 1019 height 49
click at [249, 60] on button " New" at bounding box center [249, 69] width 59 height 26
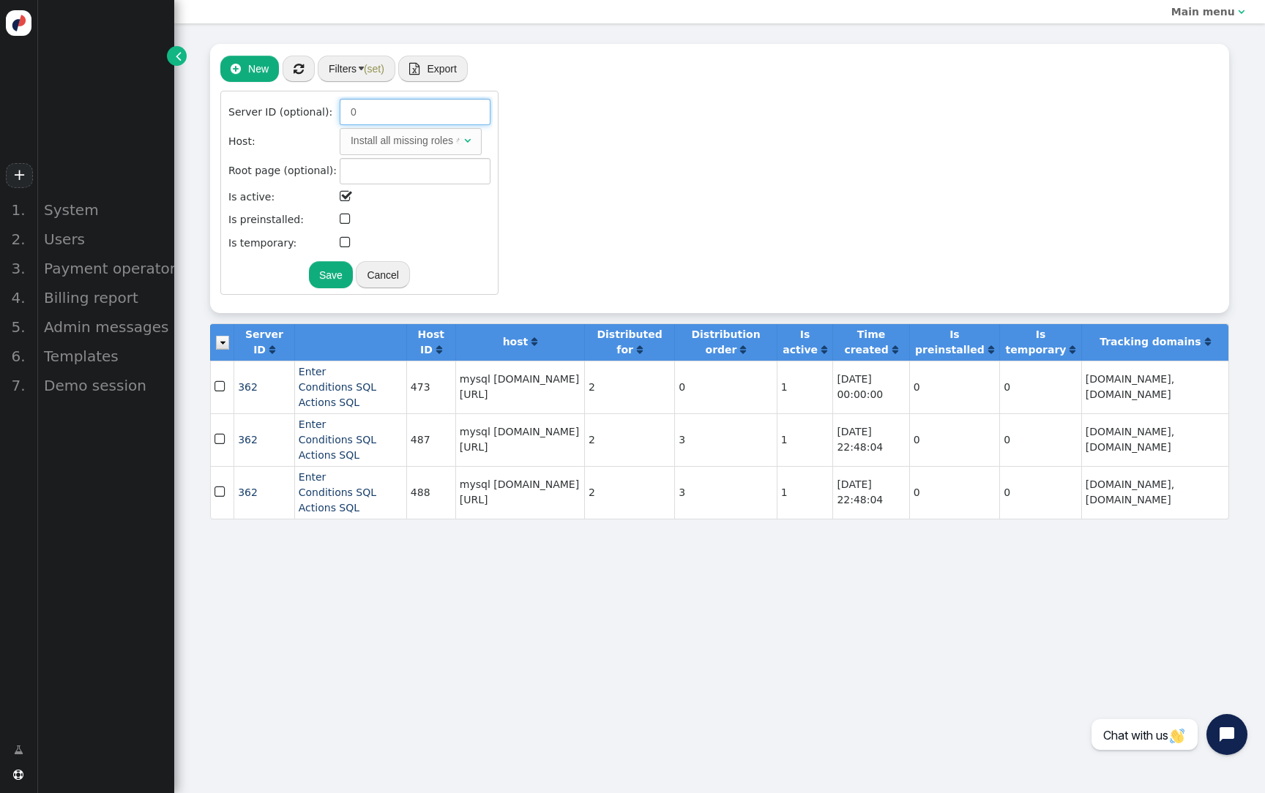
click at [397, 110] on input "0" at bounding box center [415, 112] width 151 height 26
paste input "362"
click at [404, 141] on div "Install all missing roles" at bounding box center [402, 140] width 102 height 15
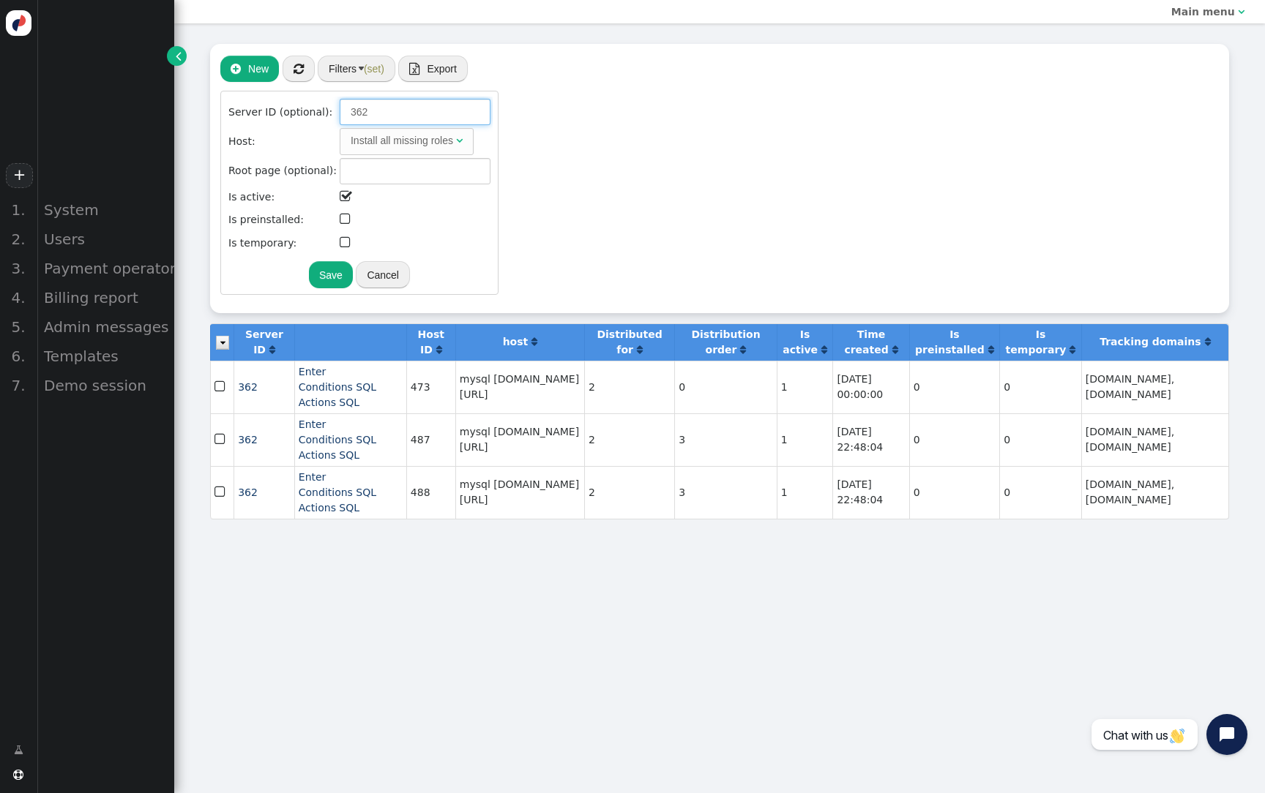
type input "362"
click at [362, 285] on button "Save" at bounding box center [340, 274] width 44 height 26
click at [221, 449] on span "" at bounding box center [220, 440] width 13 height 20
click at [214, 511] on td "" at bounding box center [221, 492] width 23 height 53
click at [217, 502] on span "" at bounding box center [220, 492] width 13 height 20
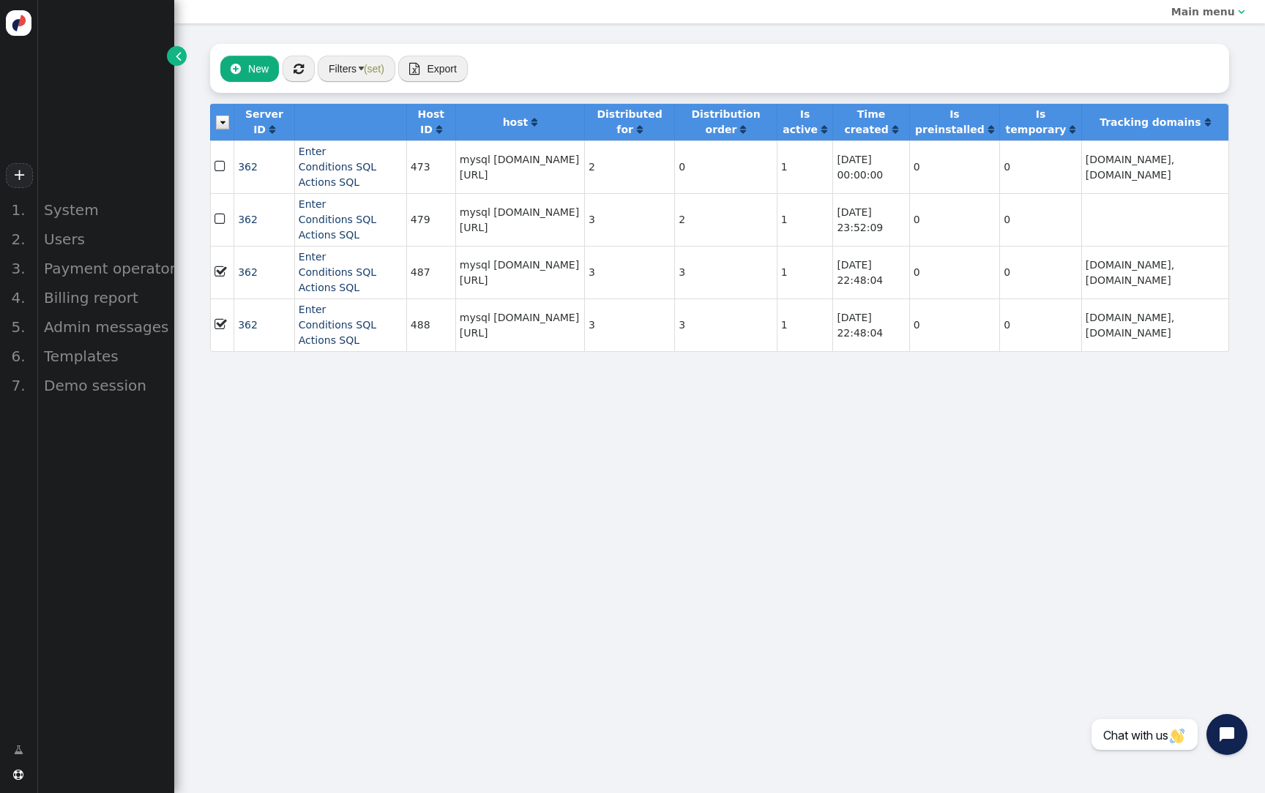
click at [220, 128] on img at bounding box center [222, 123] width 13 height 14
click at [366, 72] on span "(set)" at bounding box center [374, 69] width 20 height 12
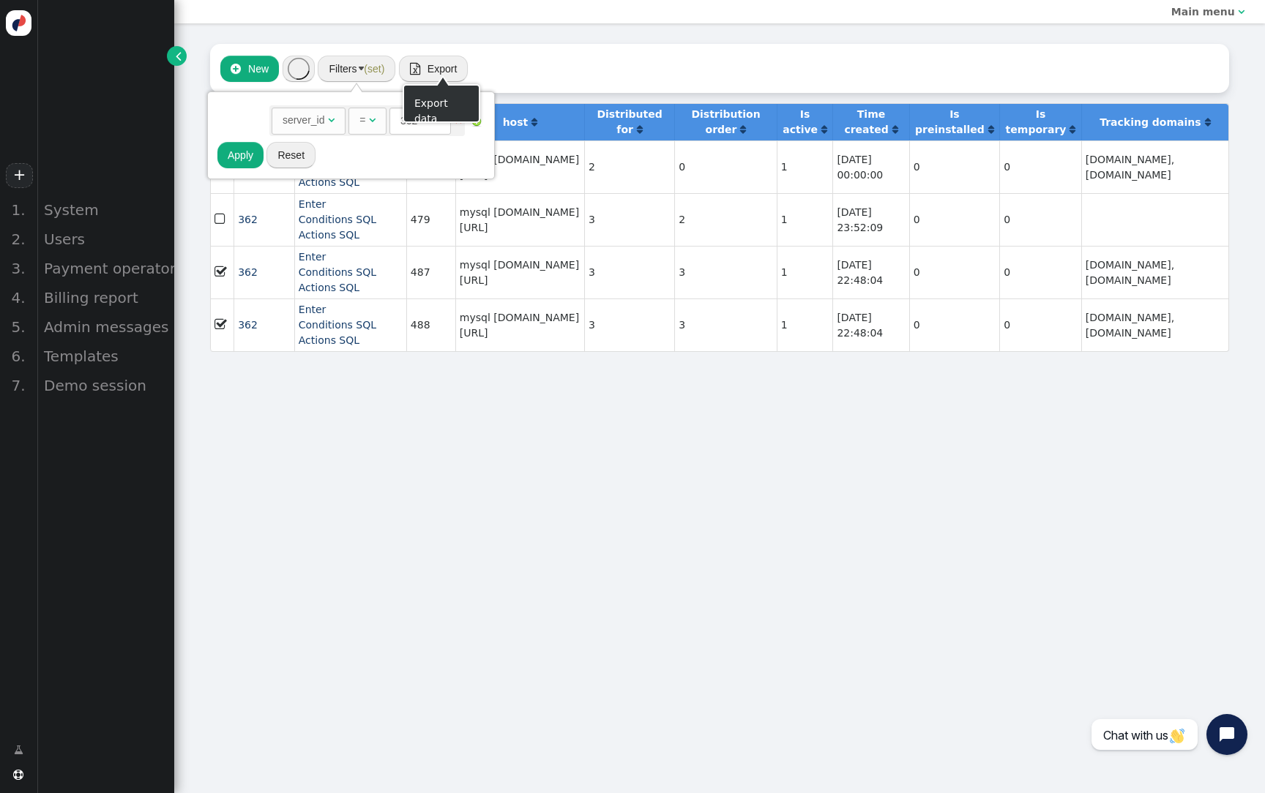
click at [644, 67] on div " New « ◂ 1 ▸ » Filters (set)  Export  Import Server ID (optional): 362 Host:…" at bounding box center [719, 68] width 1019 height 49
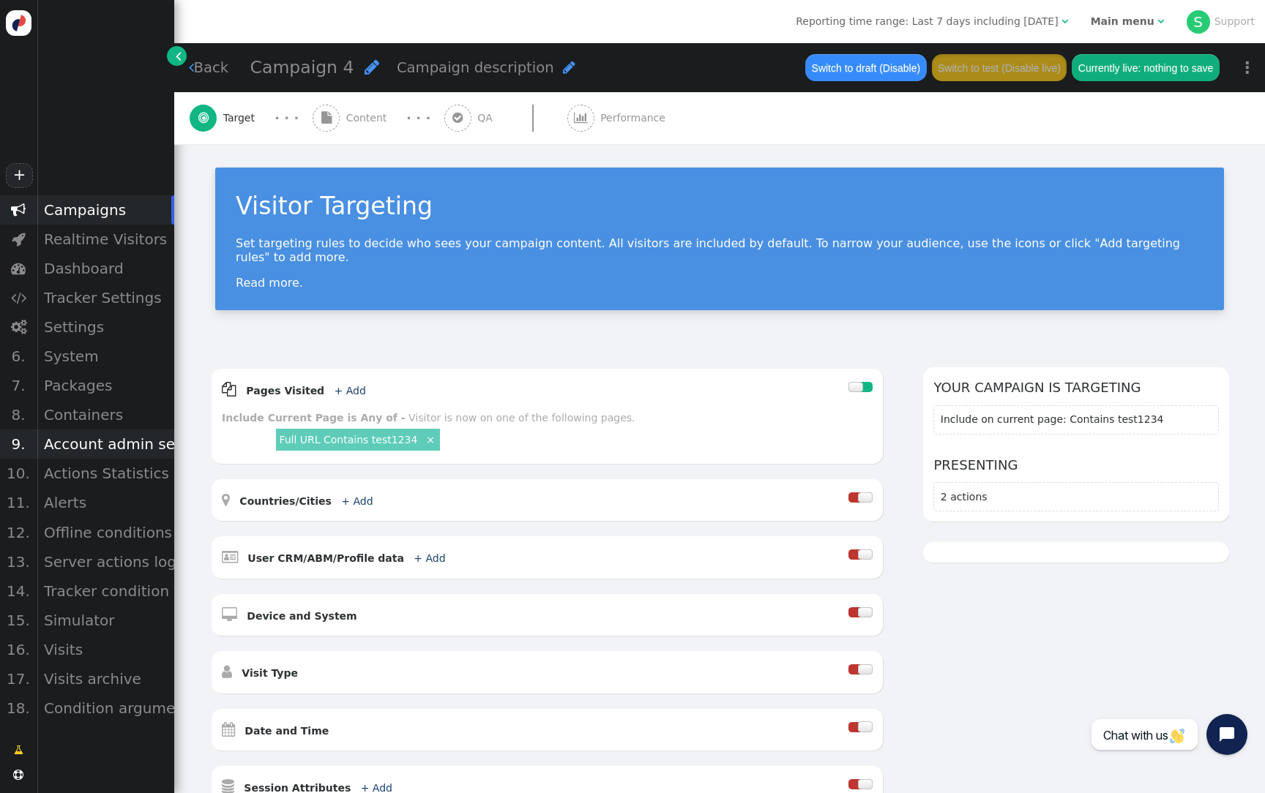
click at [154, 436] on div "Account admin settings" at bounding box center [106, 444] width 138 height 29
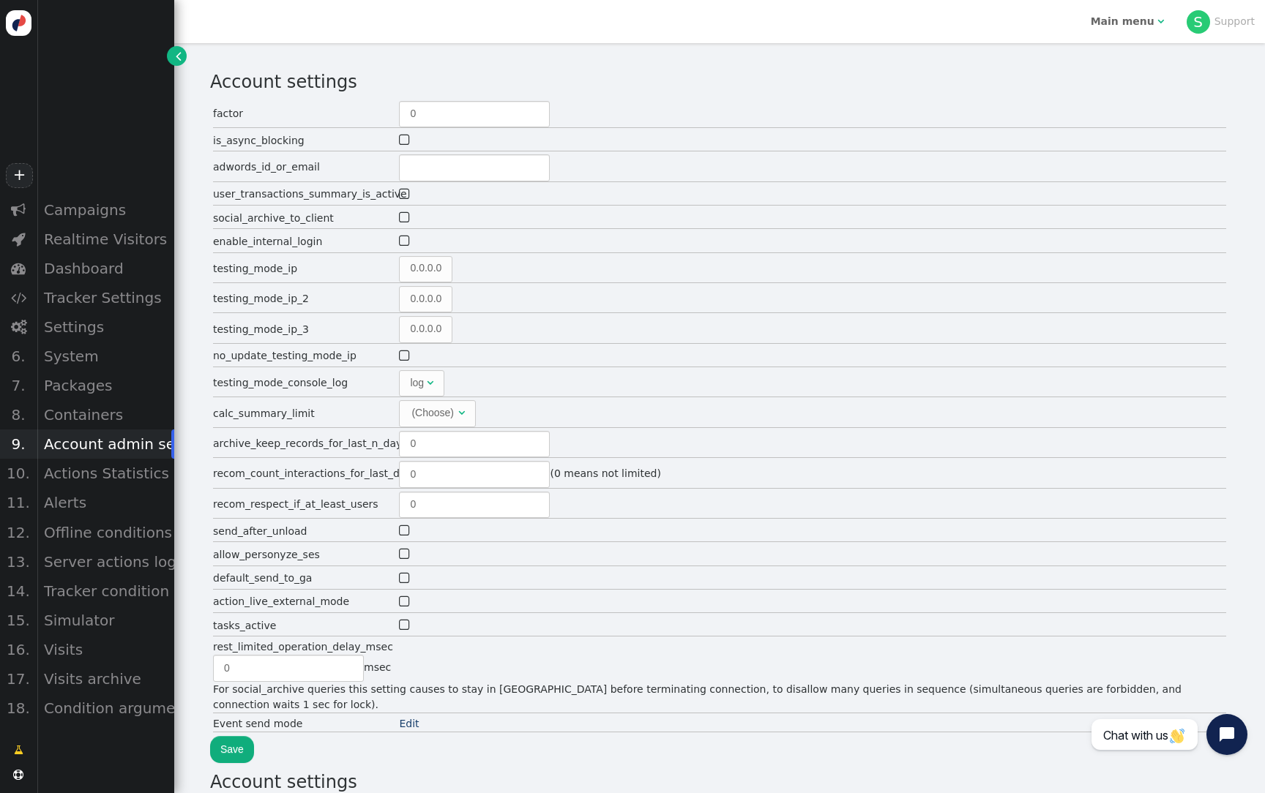
type input "16"
type input "5"
type input "2"
type input "300"
type input "2"
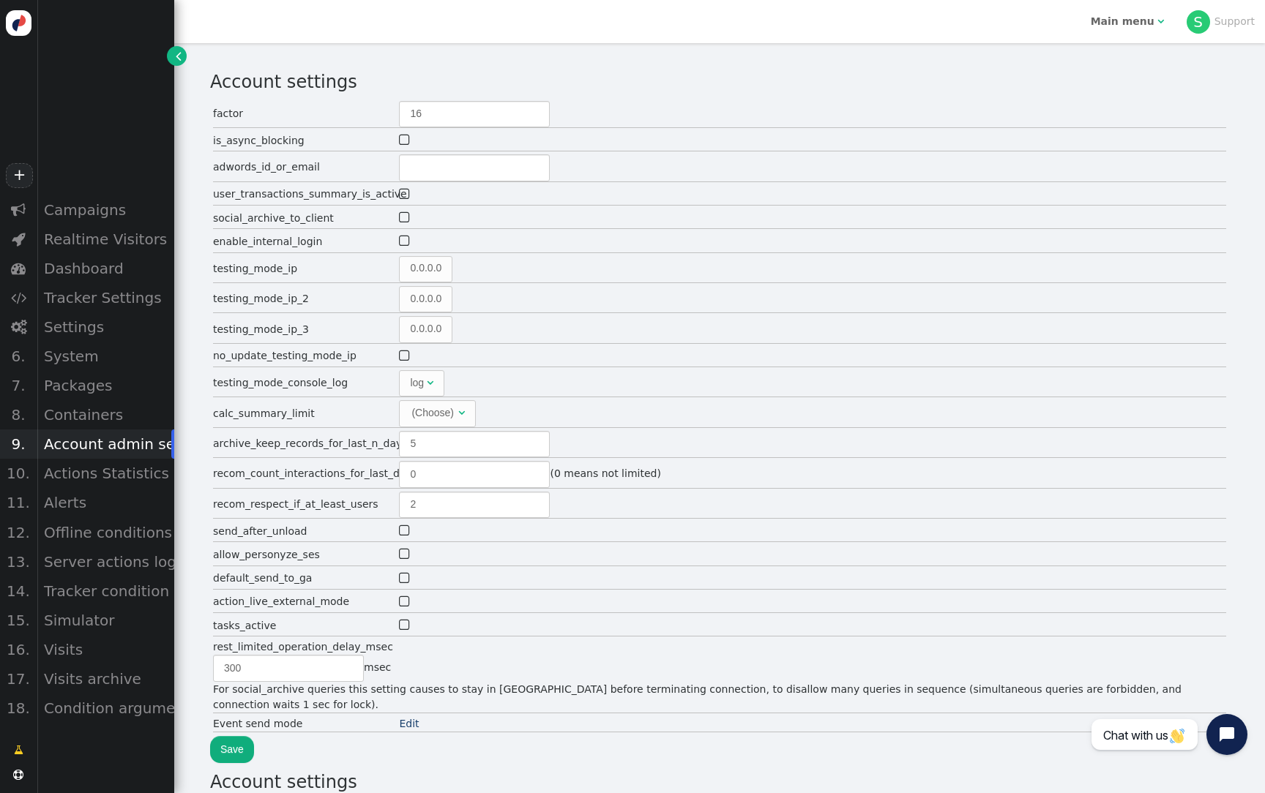
type input "60"
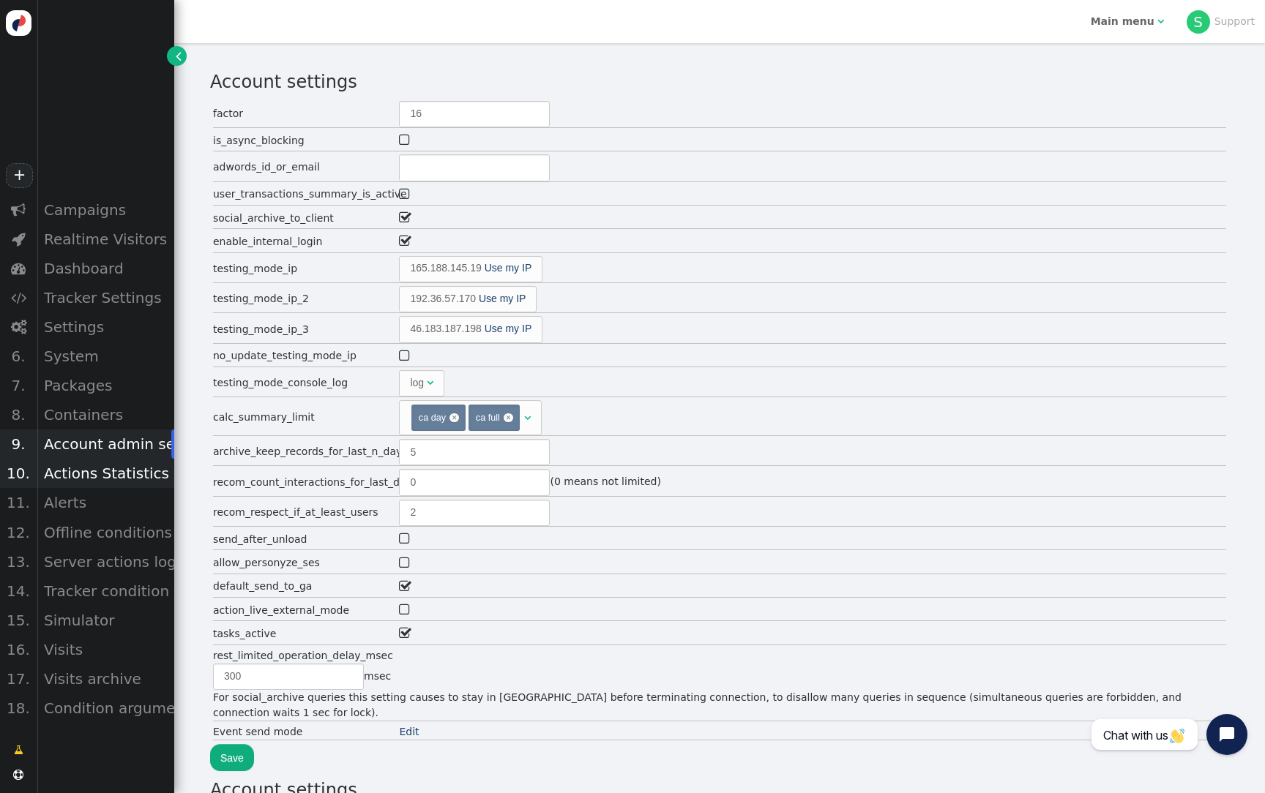
click at [122, 473] on div "Actions Statistics" at bounding box center [106, 473] width 138 height 29
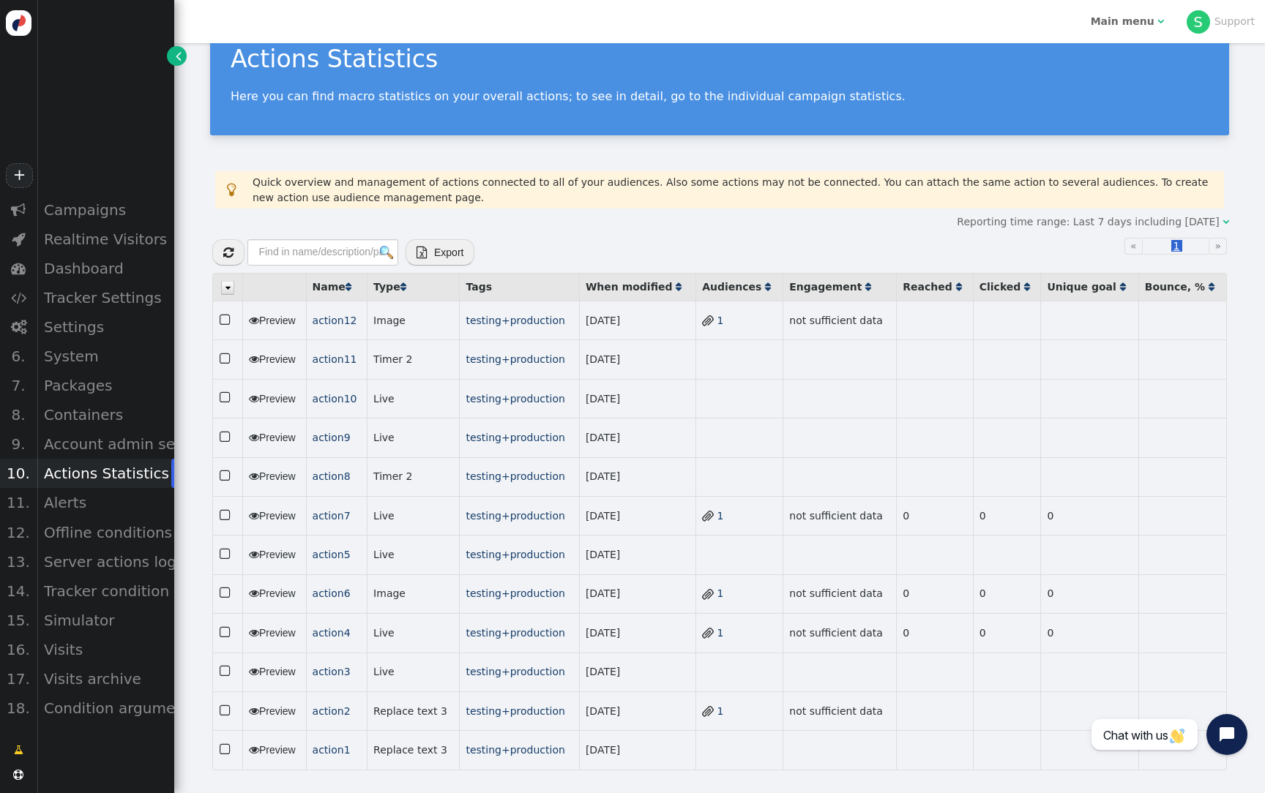
scroll to position [45, 0]
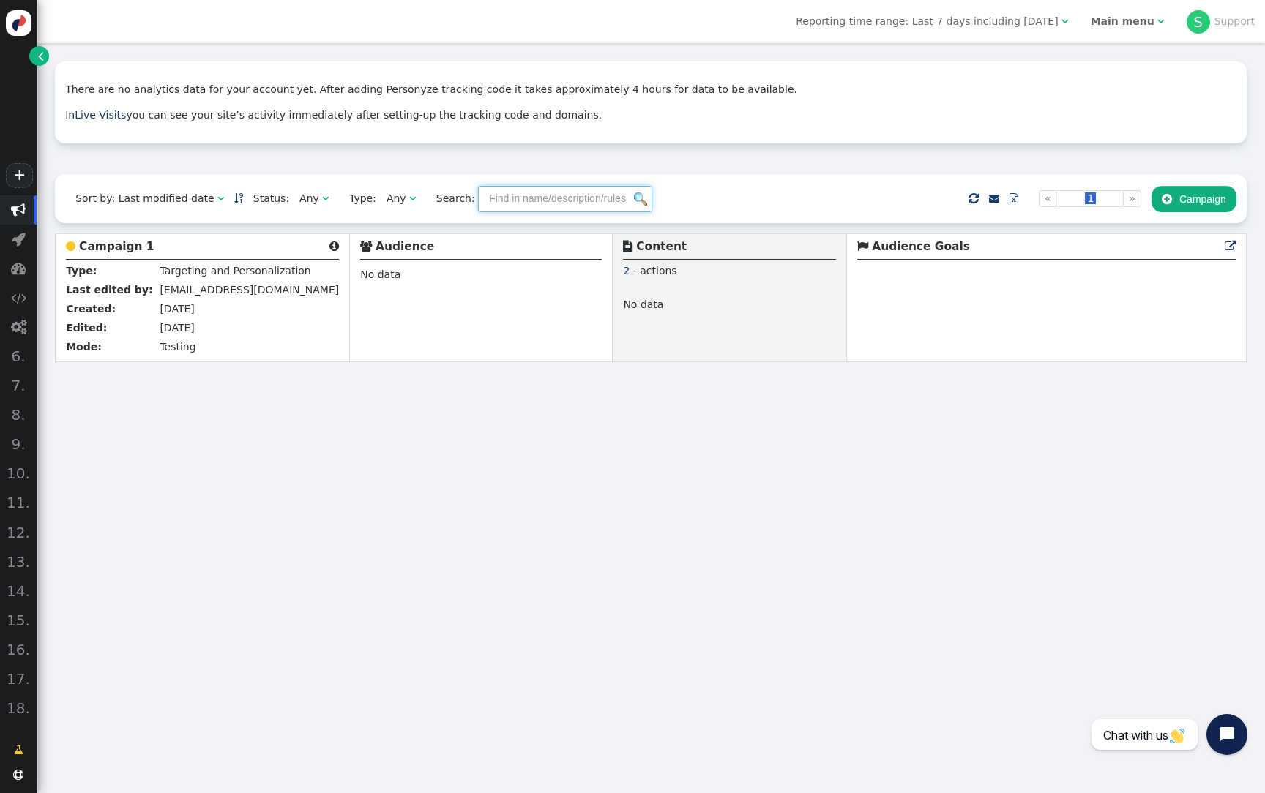
click at [588, 199] on input "text" at bounding box center [565, 199] width 174 height 26
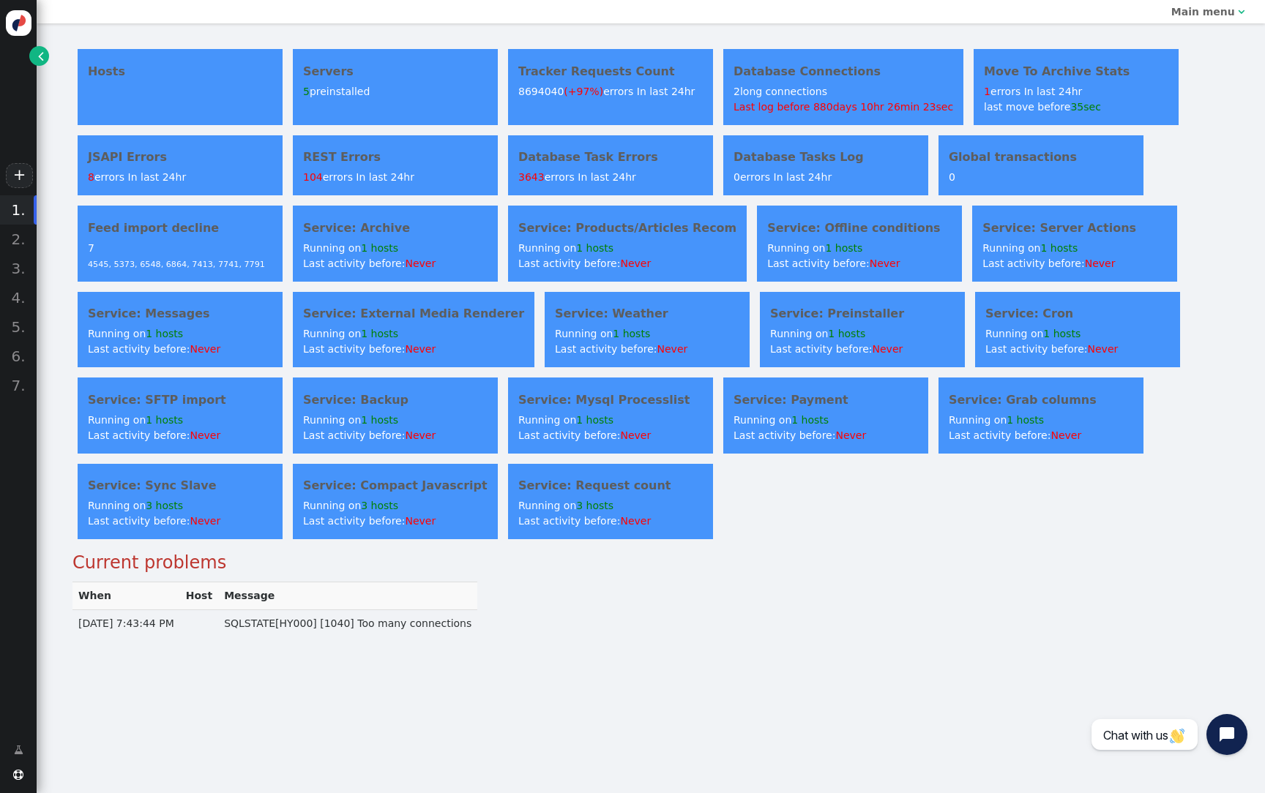
drag, startPoint x: 356, startPoint y: 595, endPoint x: 332, endPoint y: 586, distance: 26.0
click at [332, 586] on th "Message" at bounding box center [347, 596] width 259 height 28
drag, startPoint x: 325, startPoint y: 590, endPoint x: 247, endPoint y: 589, distance: 77.6
click at [247, 589] on th "Message" at bounding box center [347, 596] width 259 height 28
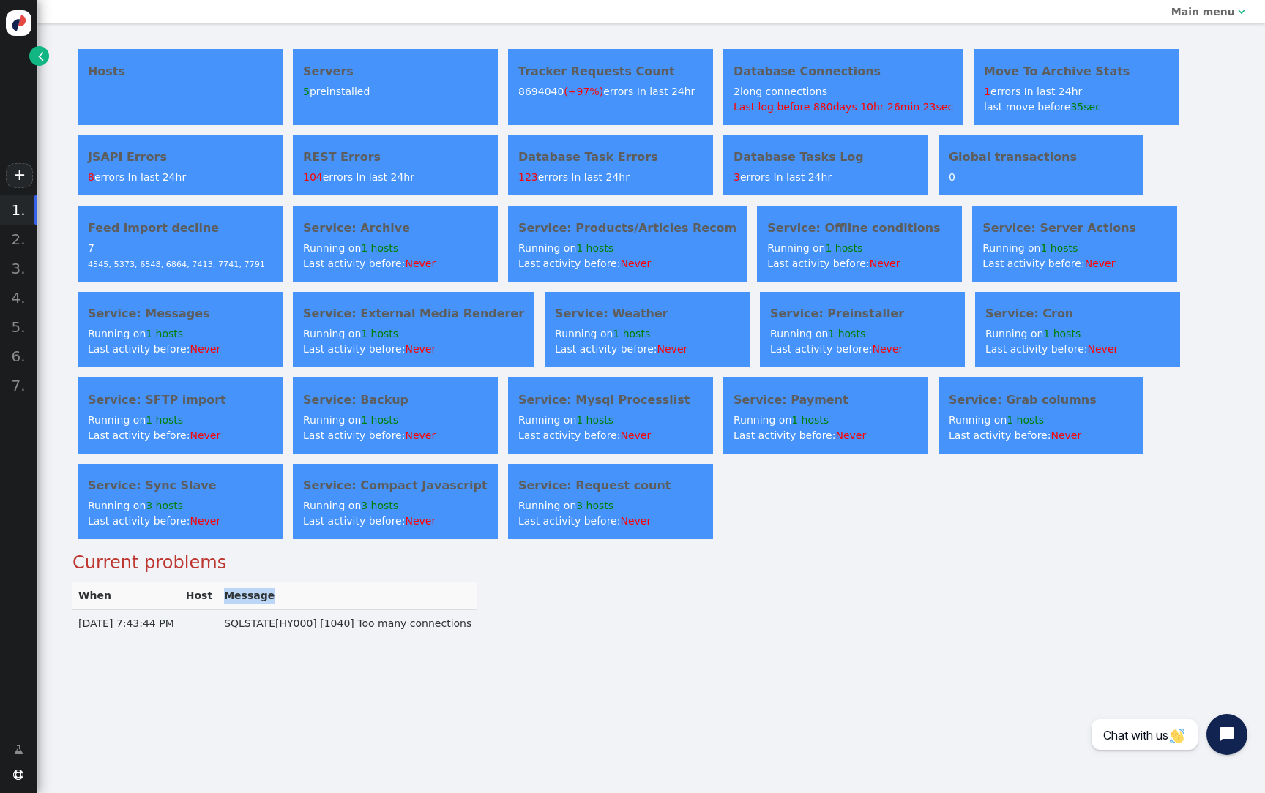
click at [247, 589] on th "Message" at bounding box center [347, 596] width 259 height 28
click at [218, 589] on th "Host" at bounding box center [199, 596] width 38 height 28
click at [259, 589] on th "Message" at bounding box center [347, 596] width 259 height 28
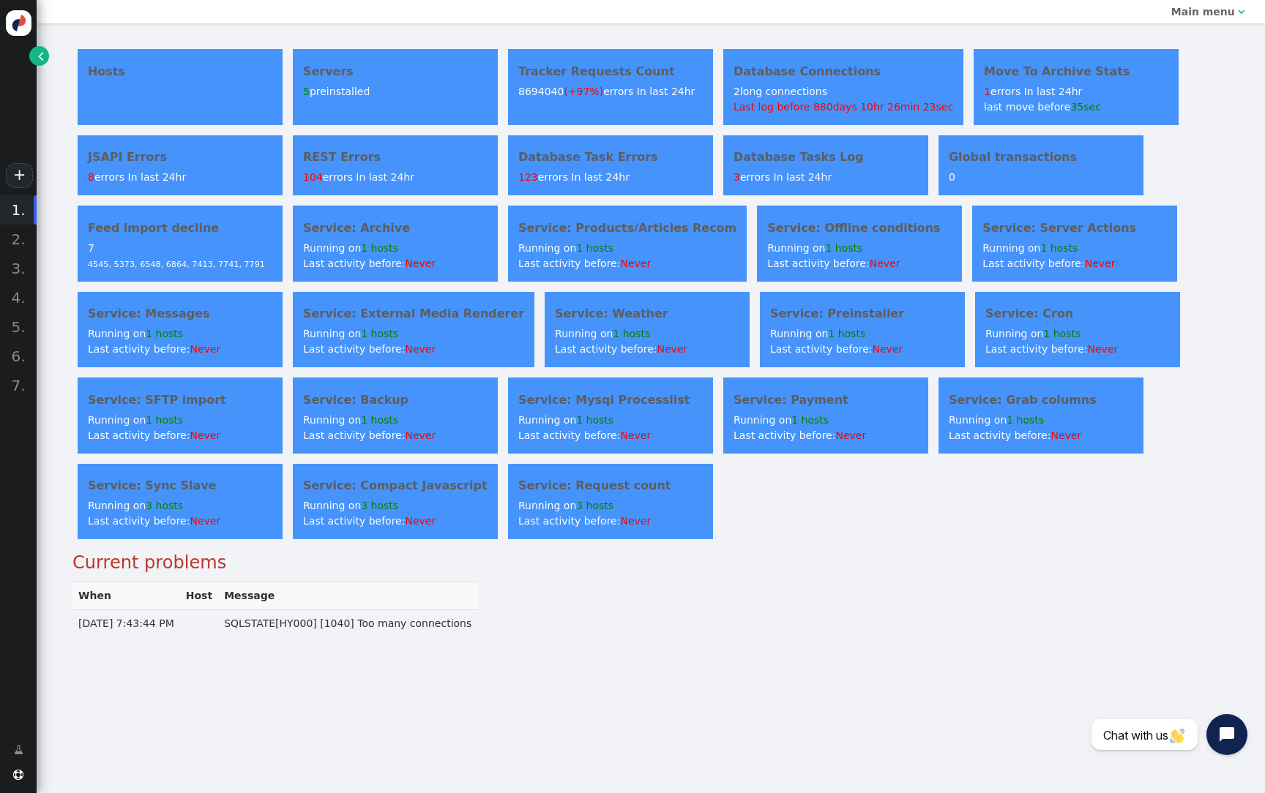
click at [218, 589] on th "Host" at bounding box center [199, 596] width 38 height 28
click at [255, 589] on th "Message" at bounding box center [347, 596] width 259 height 28
click at [214, 589] on th "Host" at bounding box center [199, 596] width 38 height 28
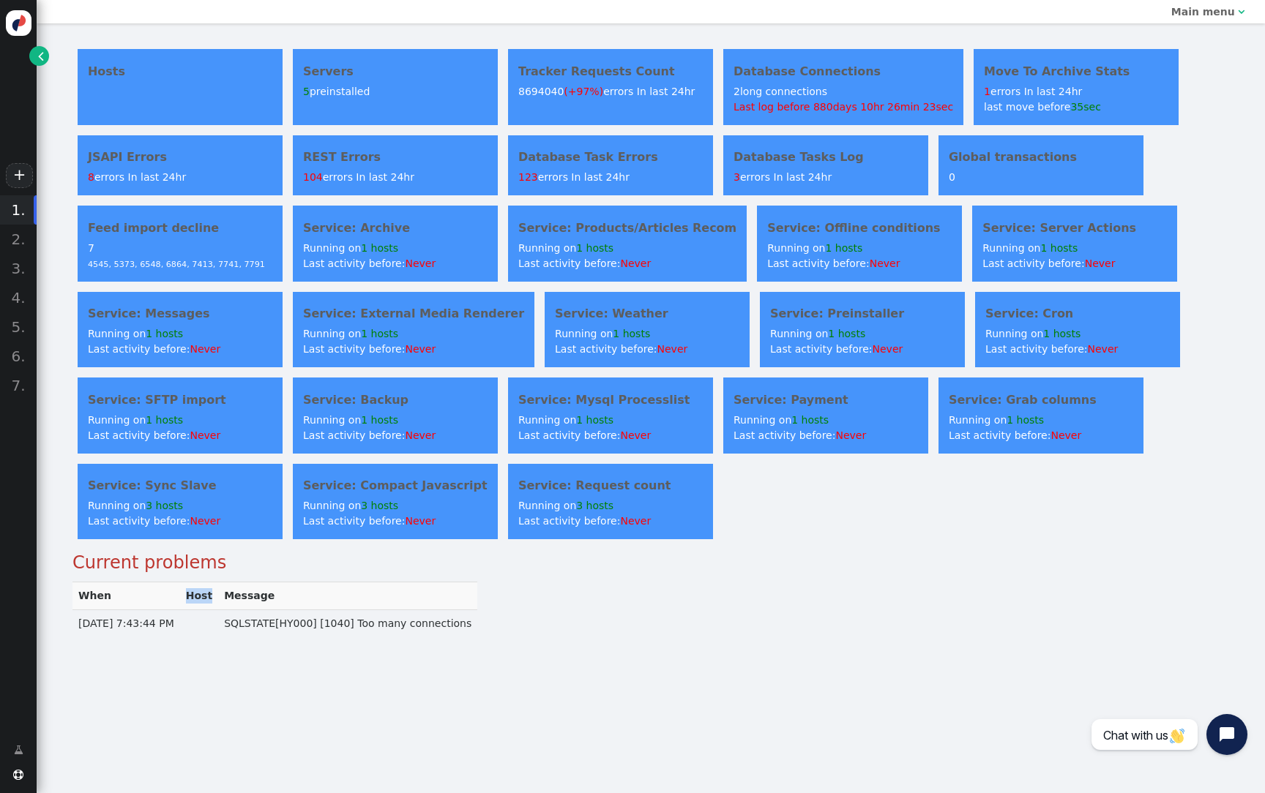
click at [214, 589] on th "Host" at bounding box center [199, 596] width 38 height 28
click at [269, 589] on th "Message" at bounding box center [347, 596] width 259 height 28
click at [44, 58] on link "" at bounding box center [39, 56] width 20 height 20
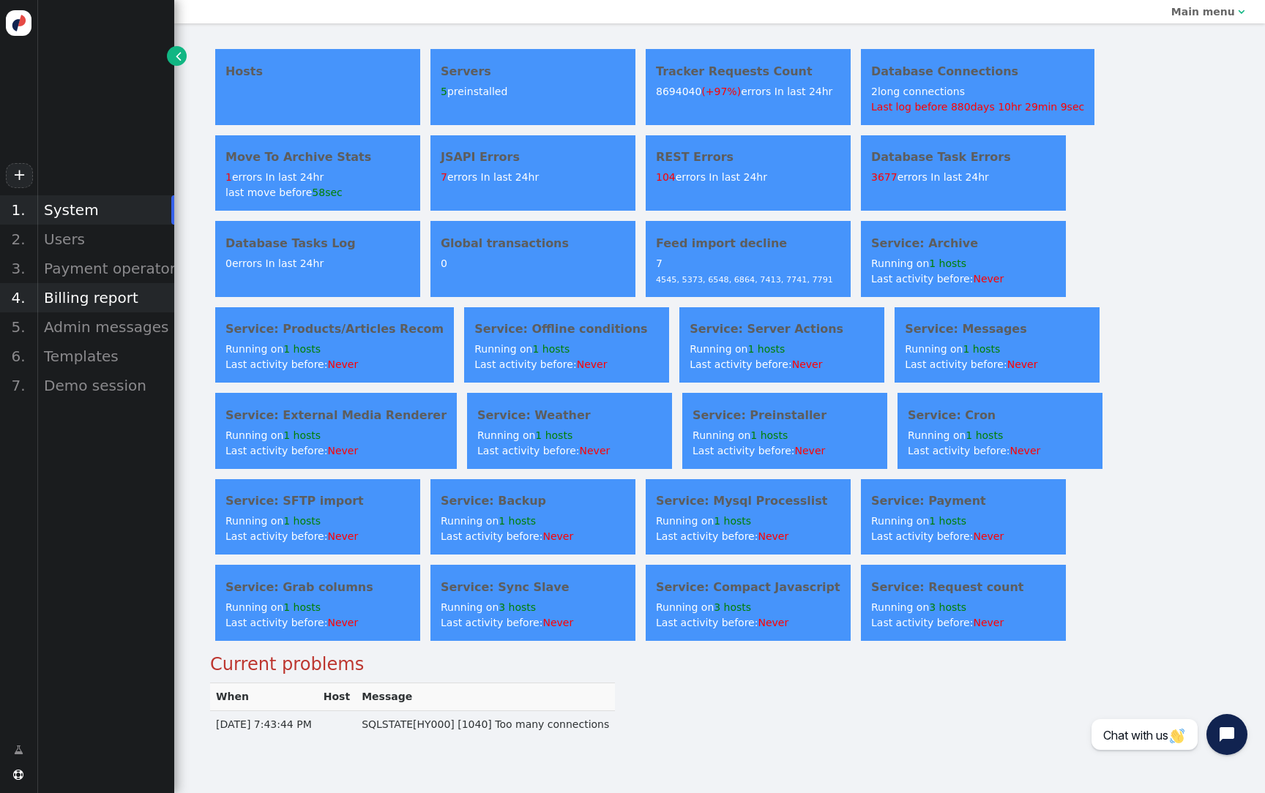
click at [115, 299] on div "Billing report" at bounding box center [106, 297] width 138 height 29
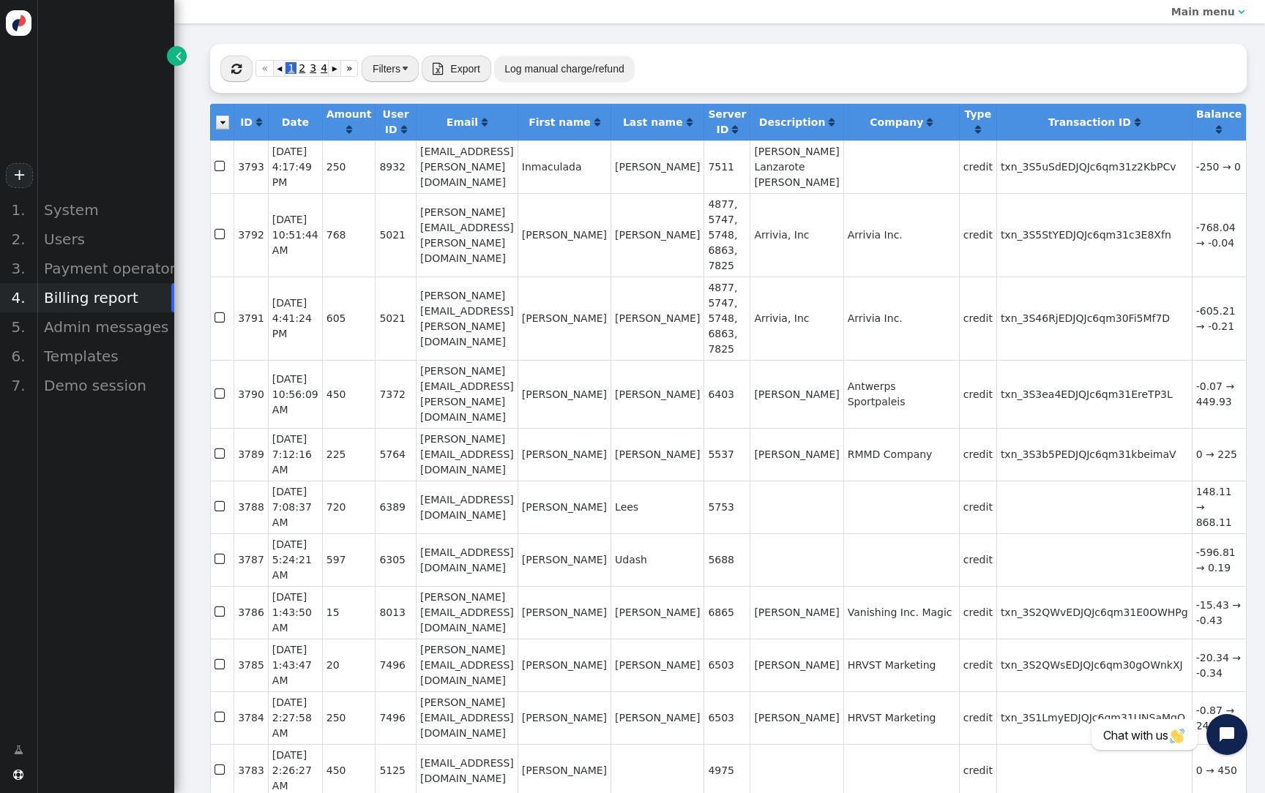
click at [240, 72] on span "" at bounding box center [236, 69] width 10 height 12
click at [108, 242] on div "Users" at bounding box center [106, 239] width 138 height 29
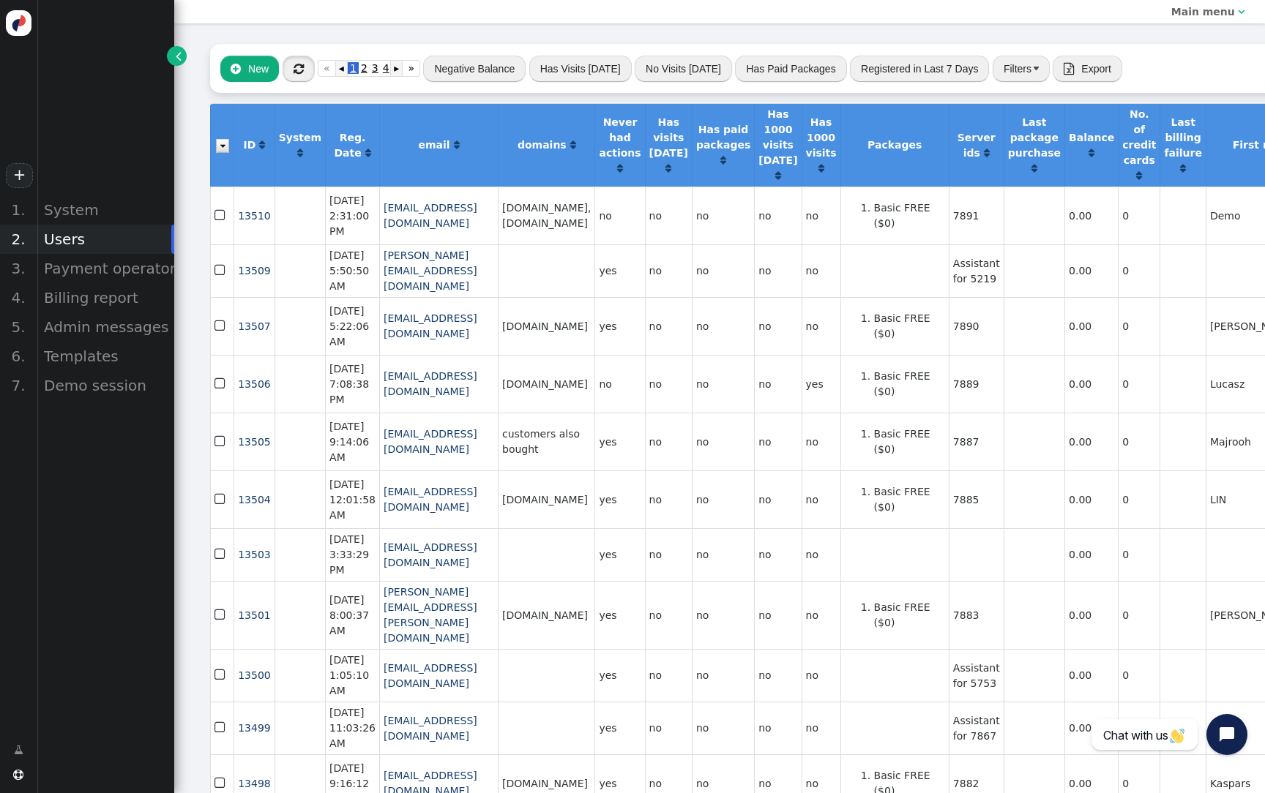
click at [298, 66] on span "" at bounding box center [299, 69] width 10 height 12
click at [300, 75] on button "" at bounding box center [299, 69] width 32 height 26
click at [100, 208] on div "System" at bounding box center [106, 209] width 138 height 29
click at [132, 285] on div "Billing report" at bounding box center [106, 297] width 138 height 29
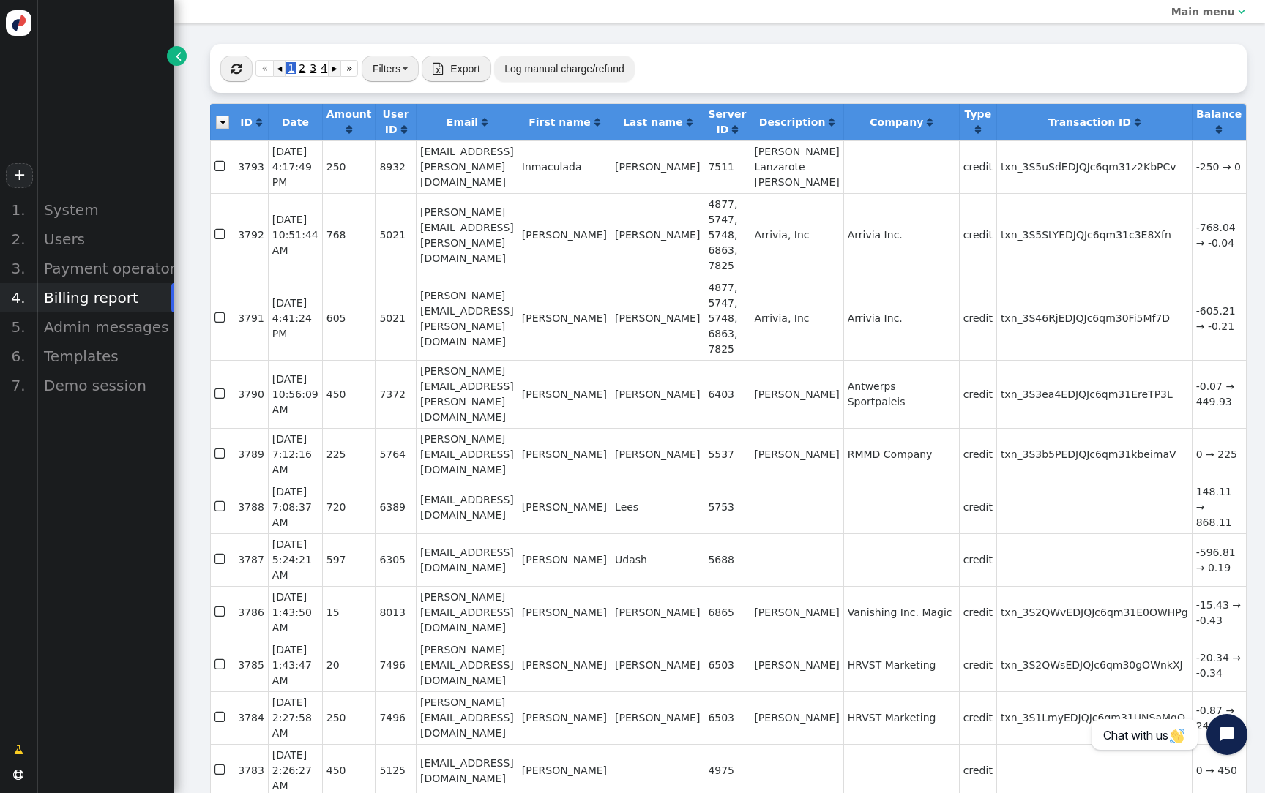
click at [219, 58] on div " « ◂ 1 2 3 4 5 ▸ » Filters  Export  Import Log manual charge/refund" at bounding box center [728, 68] width 1037 height 49
click at [243, 67] on button "" at bounding box center [236, 69] width 32 height 26
